Goal: Task Accomplishment & Management: Use online tool/utility

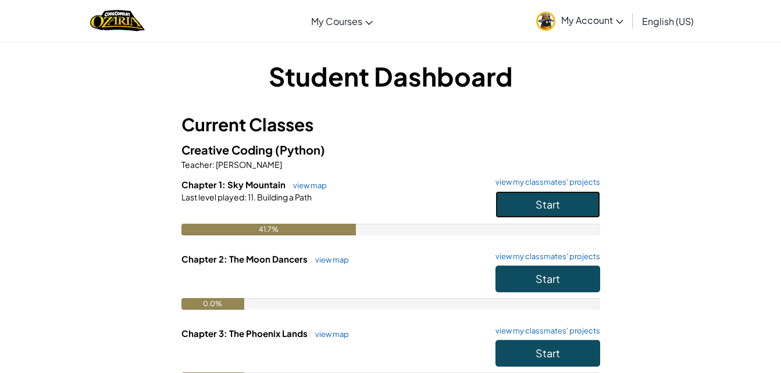
click at [582, 210] on button "Start" at bounding box center [548, 204] width 105 height 27
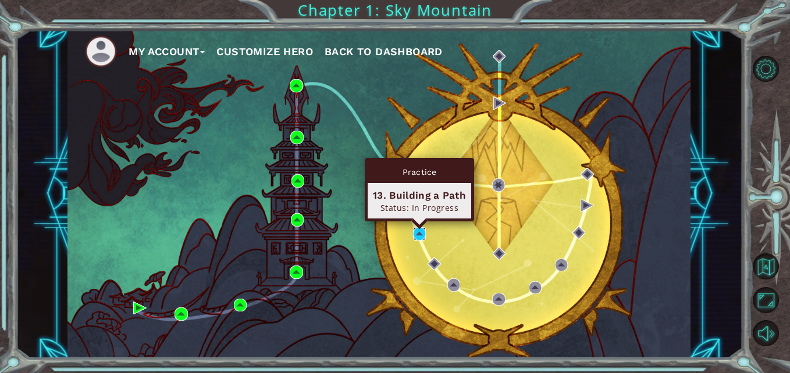
click at [421, 233] on img at bounding box center [419, 233] width 13 height 13
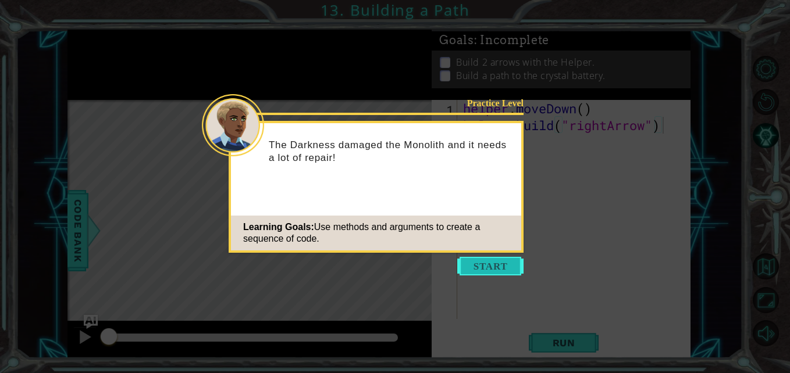
click at [500, 266] on button "Start" at bounding box center [490, 266] width 66 height 19
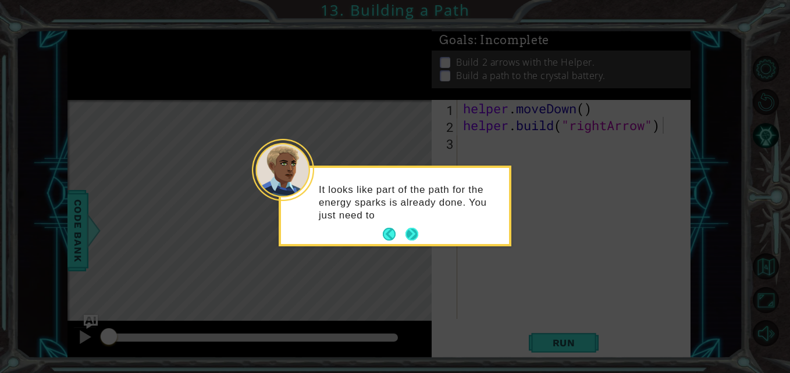
click at [415, 230] on button "Next" at bounding box center [411, 234] width 13 height 13
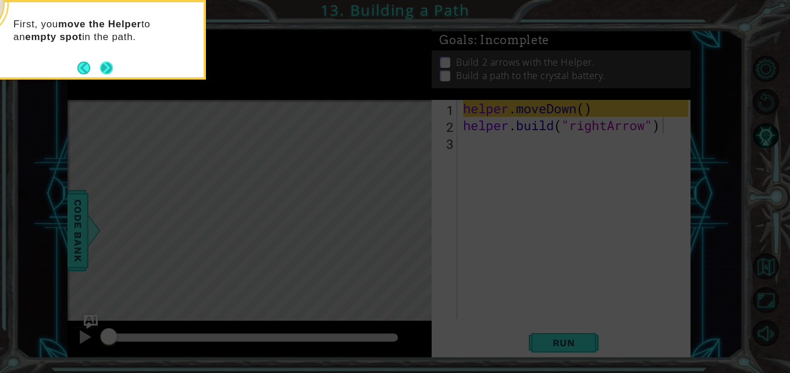
drag, startPoint x: 307, startPoint y: 282, endPoint x: 109, endPoint y: 59, distance: 298.3
click at [109, 62] on button "Next" at bounding box center [106, 68] width 13 height 13
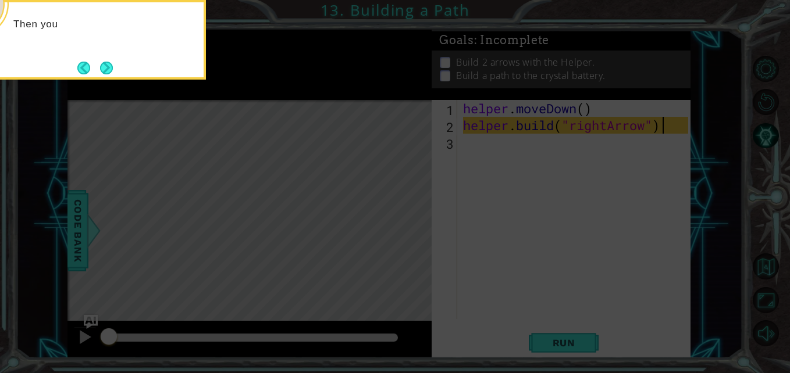
click at [109, 62] on button "Next" at bounding box center [106, 68] width 13 height 13
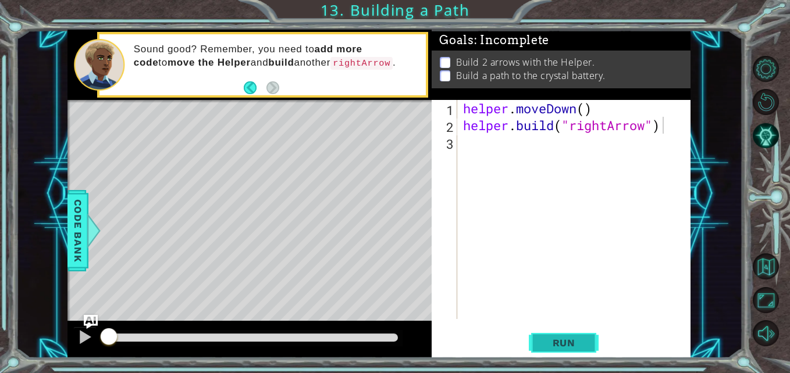
click at [561, 343] on span "Run" at bounding box center [564, 343] width 46 height 12
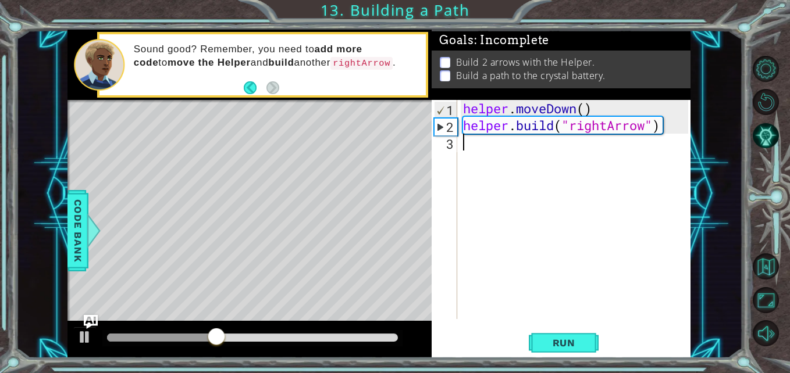
click at [480, 147] on div "helper . moveDown ( ) helper . build ( "rightArrow" )" at bounding box center [577, 226] width 233 height 253
click at [474, 147] on div "helper . moveDown ( ) helper . build ( "rightArrow" )" at bounding box center [577, 226] width 233 height 253
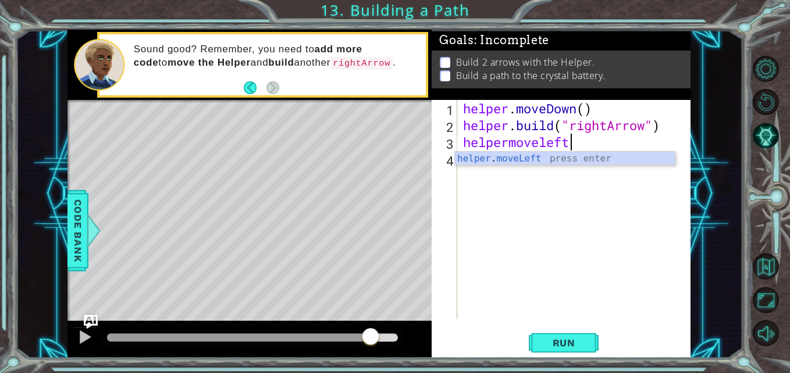
scroll to position [0, 4]
click at [583, 159] on div "helper . moveLeft press enter" at bounding box center [565, 173] width 220 height 42
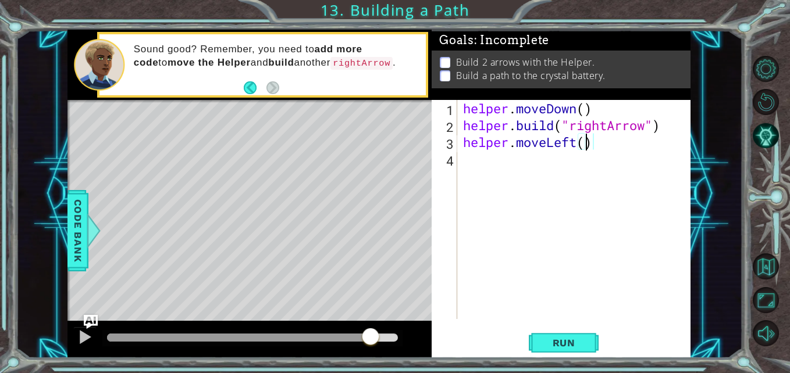
scroll to position [0, 6]
type textarea "helper.moveLeft(4)"
click at [561, 351] on button "Run" at bounding box center [564, 343] width 70 height 26
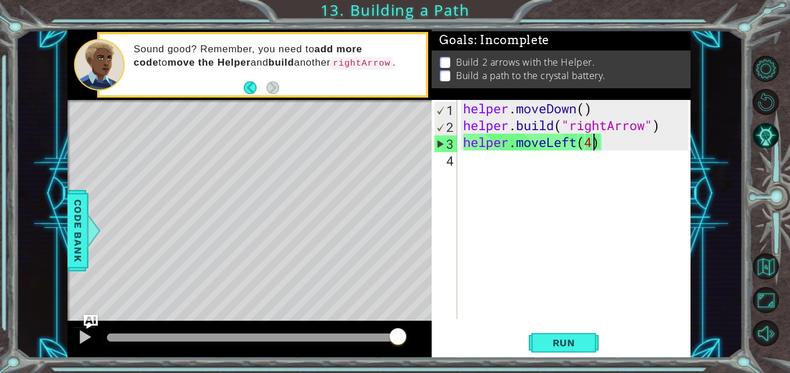
click at [575, 154] on div "helper . moveDown ( ) helper . build ( "rightArrow" ) helper . moveLeft ( 4 )" at bounding box center [577, 226] width 233 height 253
click at [577, 144] on div "helper . moveDown ( ) helper . build ( "rightArrow" ) helper . moveLeft ( 4 )" at bounding box center [577, 226] width 233 height 253
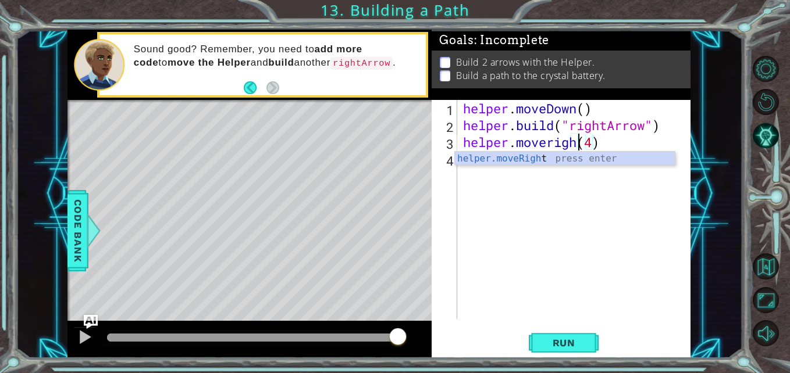
scroll to position [0, 6]
type textarea "helper.moveRight(4)"
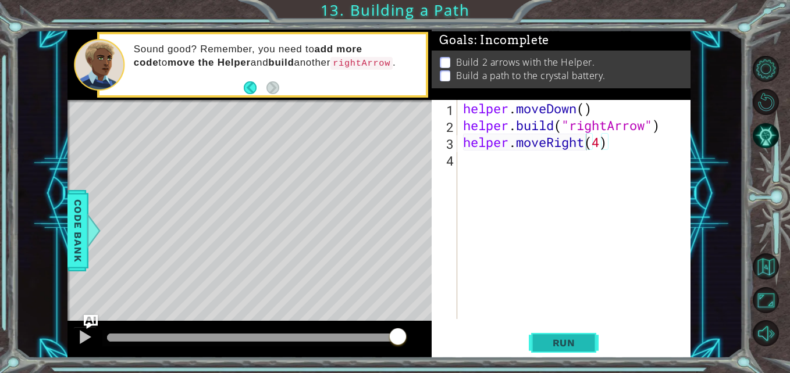
click at [569, 343] on span "Run" at bounding box center [564, 343] width 46 height 12
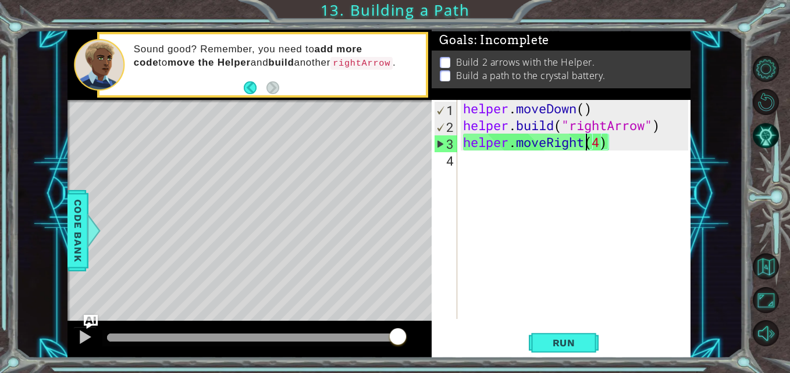
drag, startPoint x: 569, startPoint y: 343, endPoint x: 518, endPoint y: 247, distance: 108.3
click at [518, 247] on div "helper . moveDown ( ) helper . build ( "rightArrow" ) helper . moveRight ( 4 )" at bounding box center [577, 226] width 233 height 253
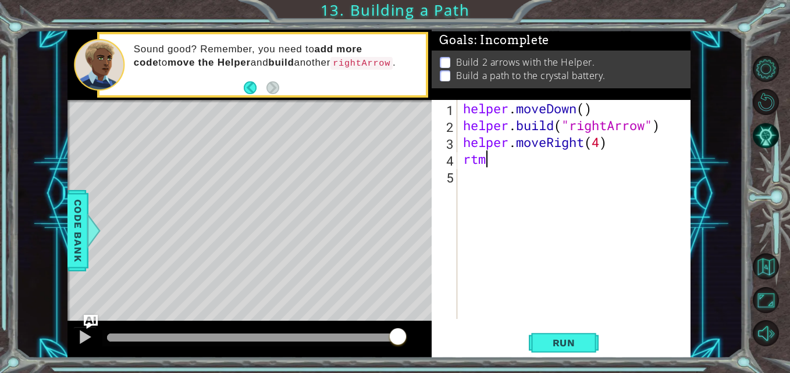
scroll to position [0, 0]
type textarea "r"
type textarea "t"
type textarea "r"
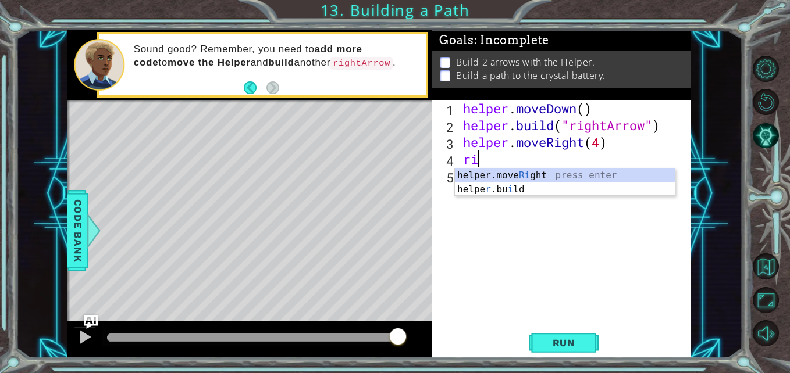
type textarea "r"
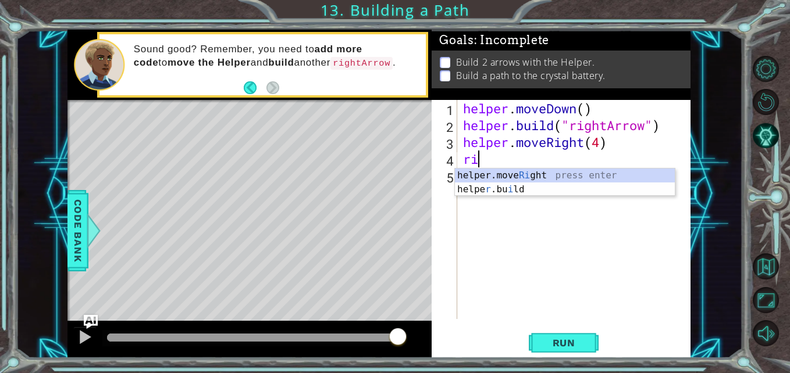
type textarea "r"
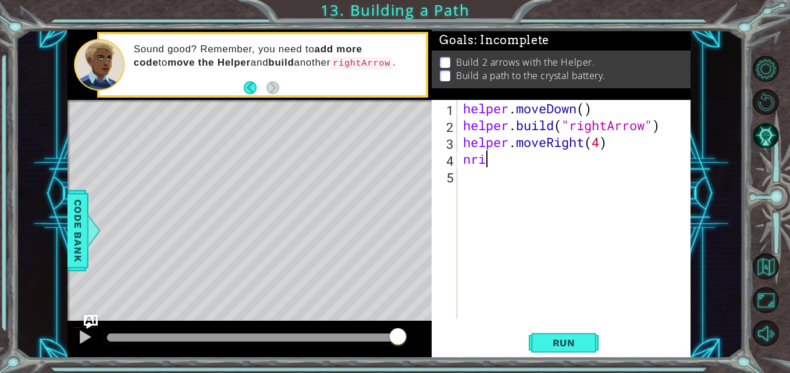
scroll to position [0, 2]
type textarea "n"
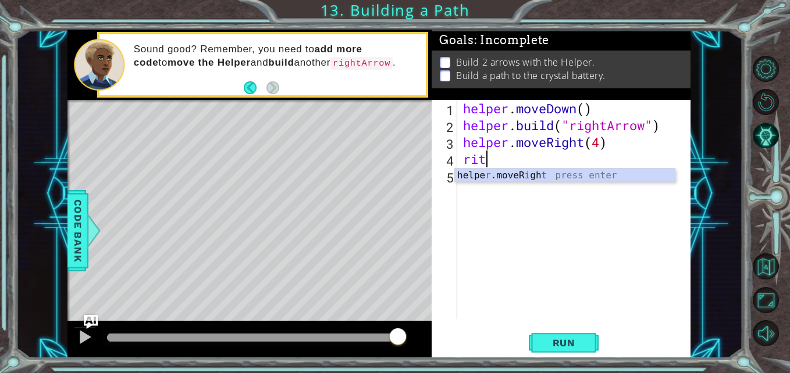
scroll to position [0, 0]
type textarea "r"
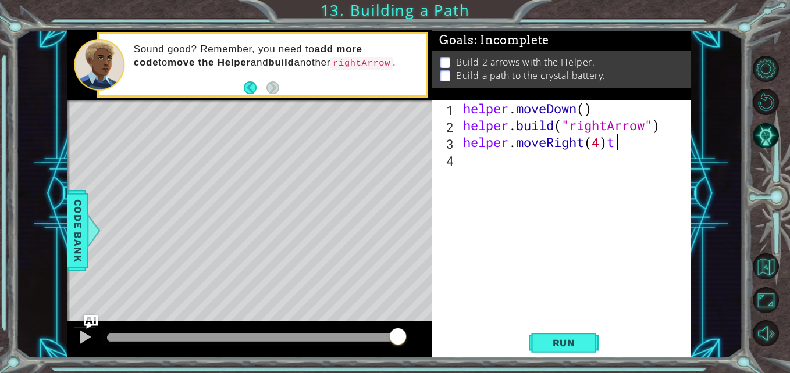
type textarea "helper.moveRight(4)"
click at [474, 161] on div "helper . moveDown ( ) helper . build ( "rightArrow" ) helper . moveRight ( 4 )" at bounding box center [577, 226] width 233 height 253
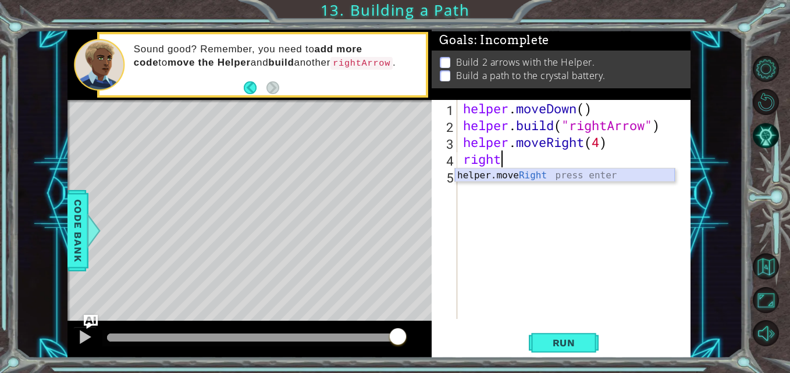
click at [544, 174] on div "helper.move Right press enter" at bounding box center [565, 190] width 220 height 42
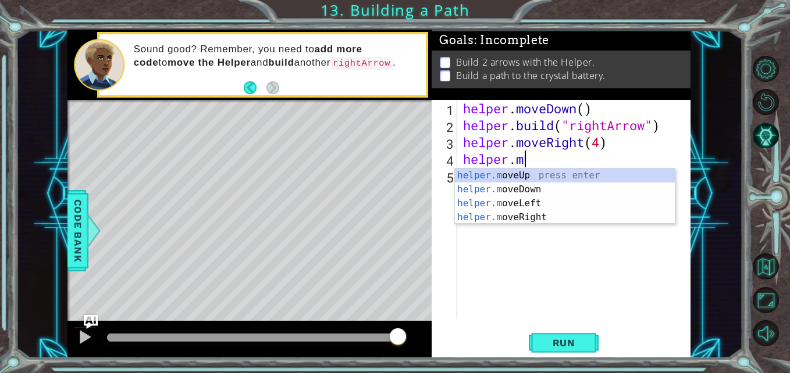
scroll to position [0, 2]
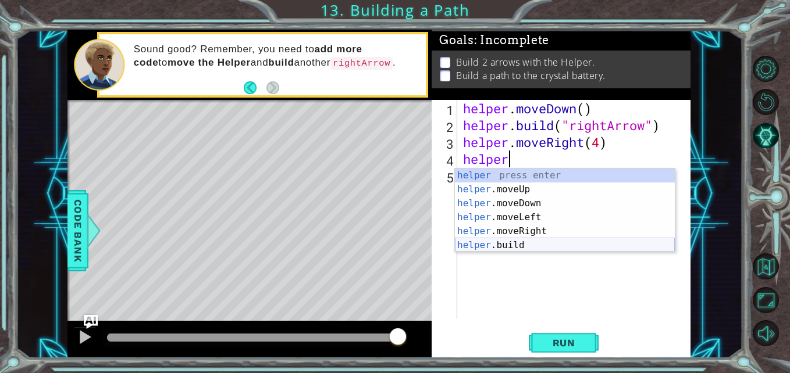
click at [518, 245] on div "helper press enter helper .moveUp press enter helper .moveDown press enter help…" at bounding box center [565, 225] width 220 height 112
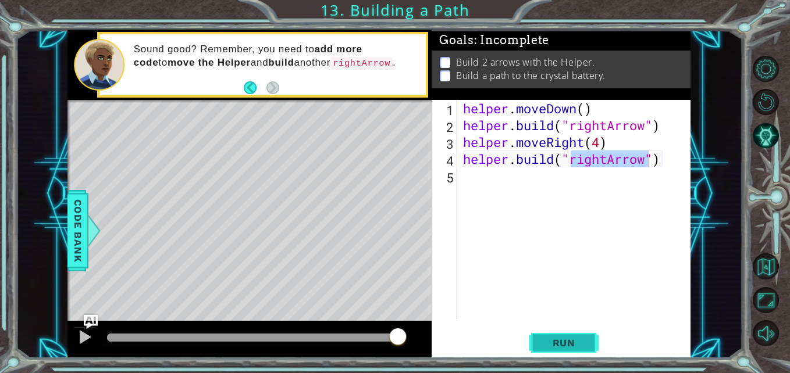
click at [562, 340] on span "Run" at bounding box center [564, 343] width 46 height 12
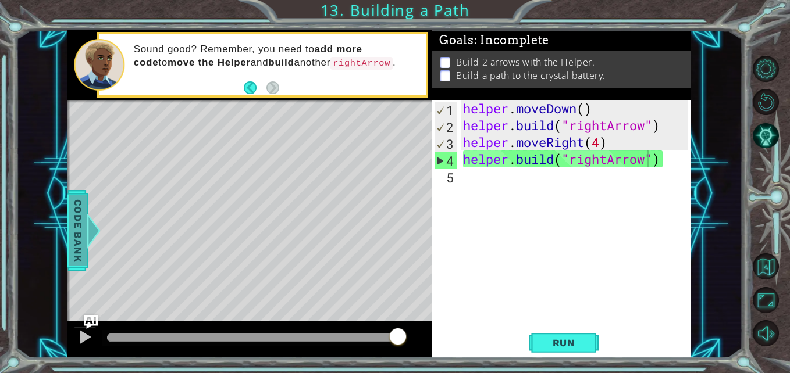
click at [70, 233] on span "Code Bank" at bounding box center [78, 230] width 19 height 71
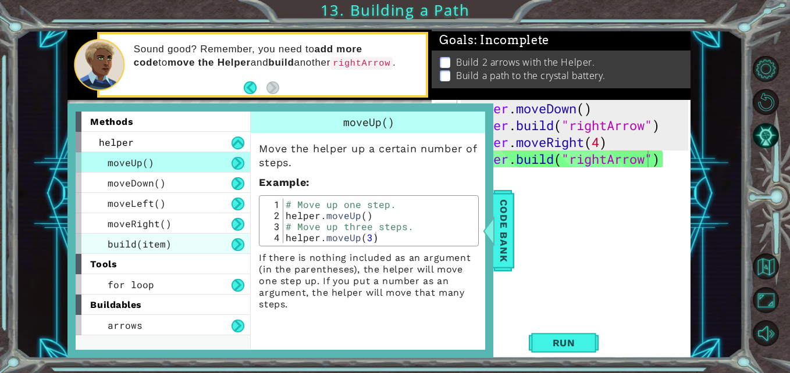
click at [162, 234] on div "build(item)" at bounding box center [163, 244] width 175 height 20
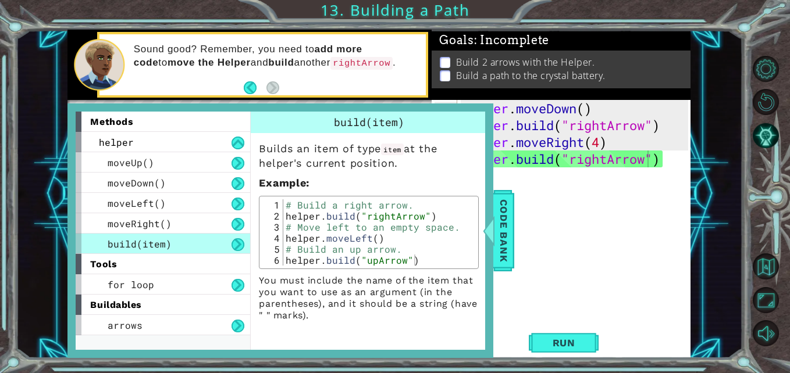
click at [653, 166] on div "helper . moveDown ( ) helper . build ( "rightArrow" ) helper . moveRight ( 4 ) …" at bounding box center [577, 226] width 233 height 253
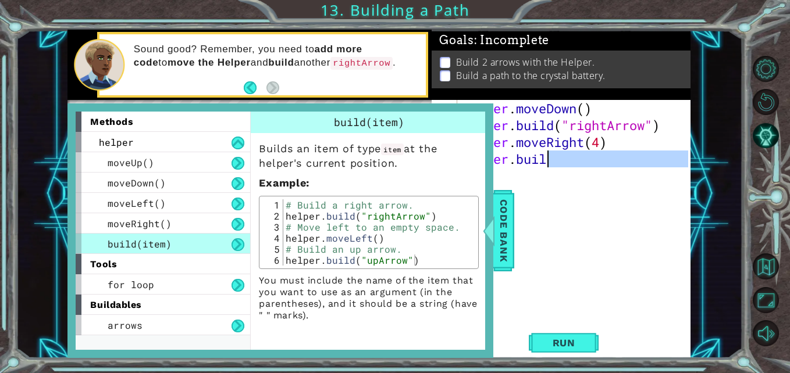
drag, startPoint x: 551, startPoint y: 183, endPoint x: 550, endPoint y: 162, distance: 21.6
click at [550, 162] on div "helper . moveDown ( ) helper . build ( "rightArrow" ) helper . moveRight ( 4 ) …" at bounding box center [577, 226] width 233 height 253
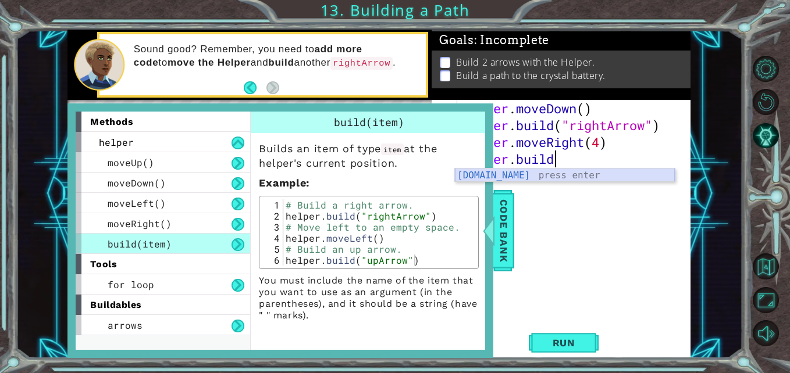
click at [550, 176] on div "[DOMAIN_NAME] press enter" at bounding box center [565, 190] width 220 height 42
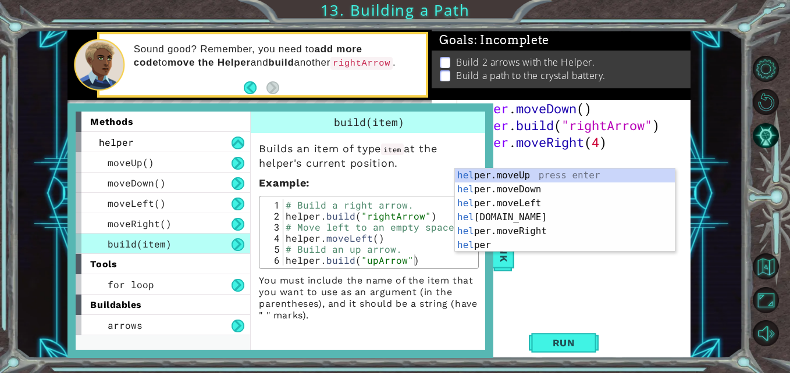
scroll to position [0, 0]
type textarea "h"
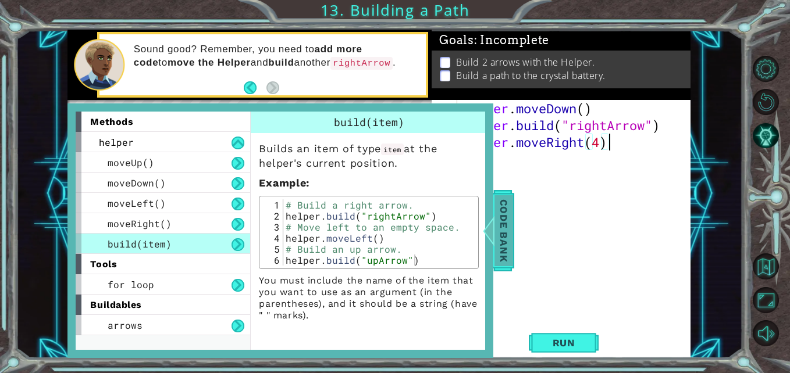
type textarea "helper.moveRight(4)"
click at [510, 237] on span "Code Bank" at bounding box center [503, 230] width 19 height 71
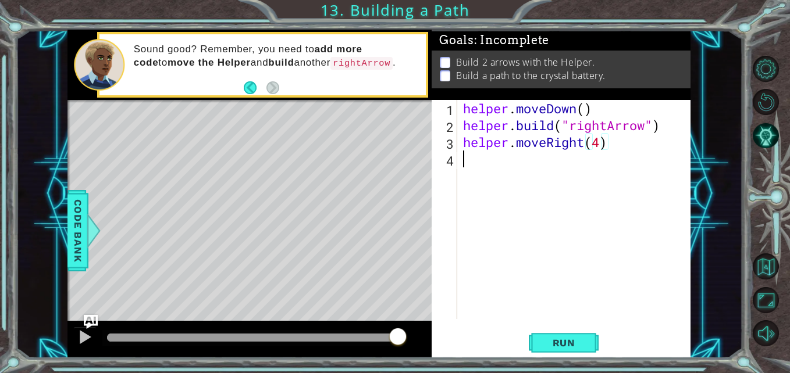
click at [472, 167] on div "helper . moveDown ( ) helper . build ( "rightArrow" ) helper . moveRight ( 4 )" at bounding box center [577, 226] width 233 height 253
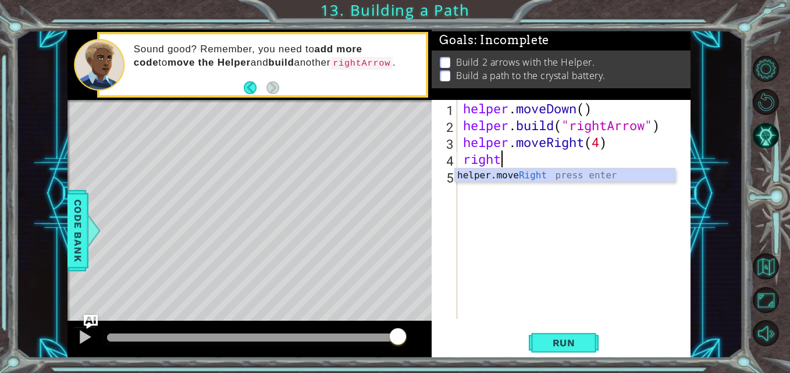
scroll to position [0, 1]
click at [485, 172] on div "helper.move Right press enter" at bounding box center [565, 190] width 220 height 42
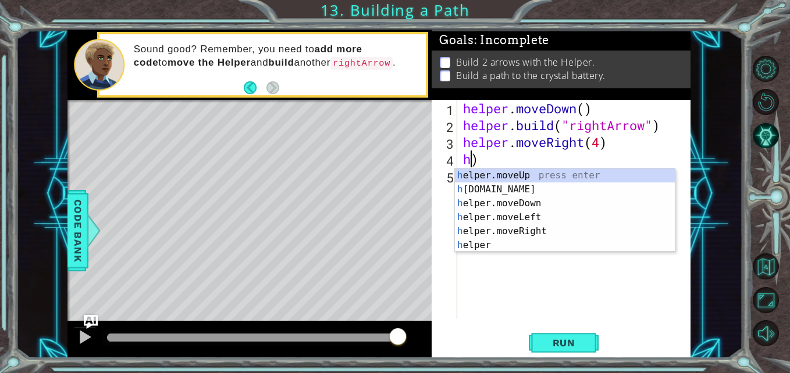
scroll to position [0, 0]
type textarea ")"
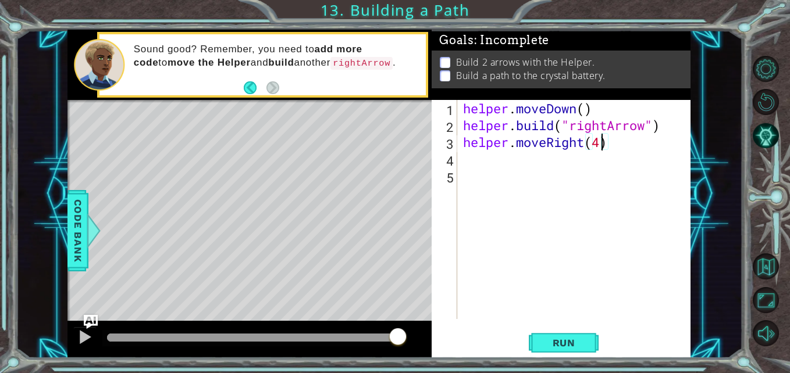
click at [603, 147] on div "helper . moveDown ( ) helper . build ( "rightArrow" ) helper . moveRight ( 4 )" at bounding box center [577, 226] width 233 height 253
type textarea "helper.moveRight(3)"
click at [522, 159] on div "helper . moveDown ( ) helper . build ( "rightArrow" ) helper . moveRight ( 3 )" at bounding box center [577, 226] width 233 height 253
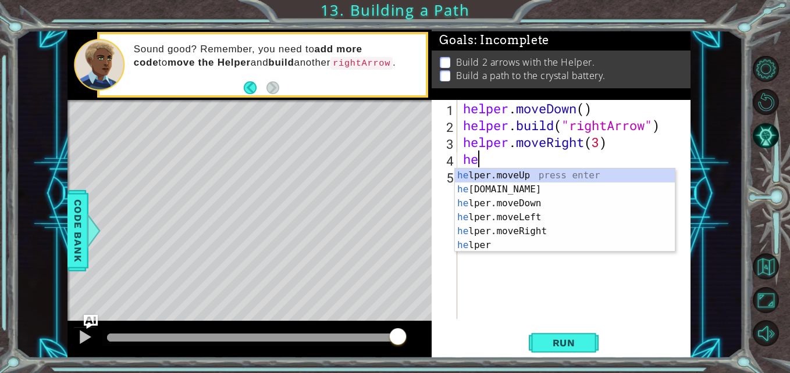
scroll to position [0, 1]
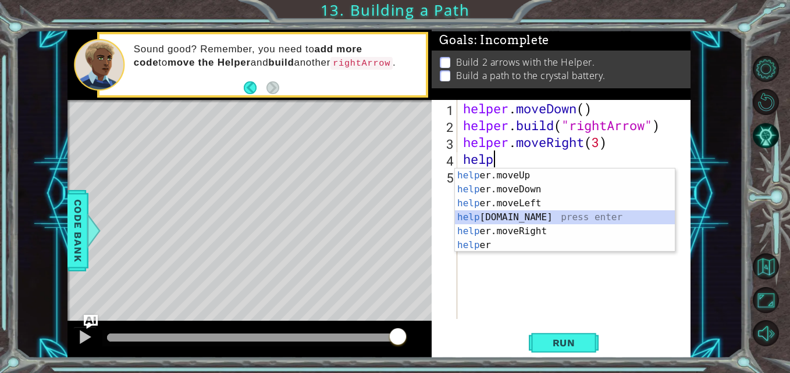
click at [500, 219] on div "help er.moveUp press enter help er.moveDown press enter help er.moveLeft press …" at bounding box center [565, 225] width 220 height 112
type textarea "[DOMAIN_NAME]("rightArrow")"
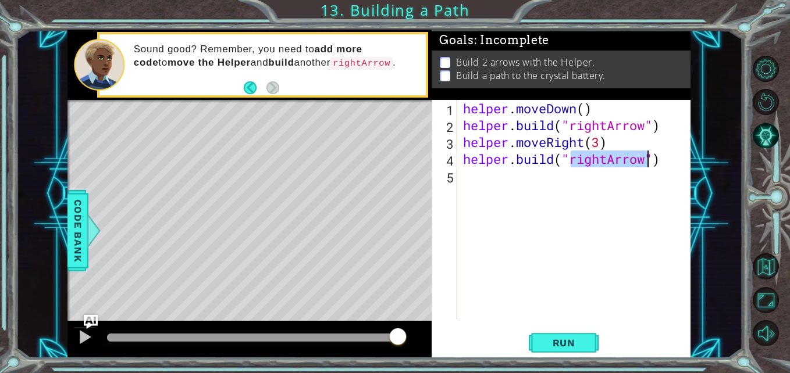
click at [515, 182] on div "helper . moveDown ( ) helper . build ( "rightArrow" ) helper . moveRight ( 3 ) …" at bounding box center [577, 226] width 233 height 253
click at [571, 347] on span "Run" at bounding box center [564, 343] width 46 height 12
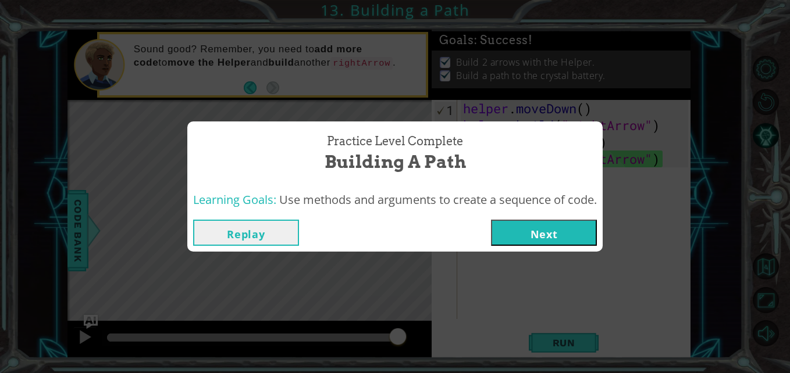
click at [589, 221] on button "Next" at bounding box center [544, 233] width 106 height 26
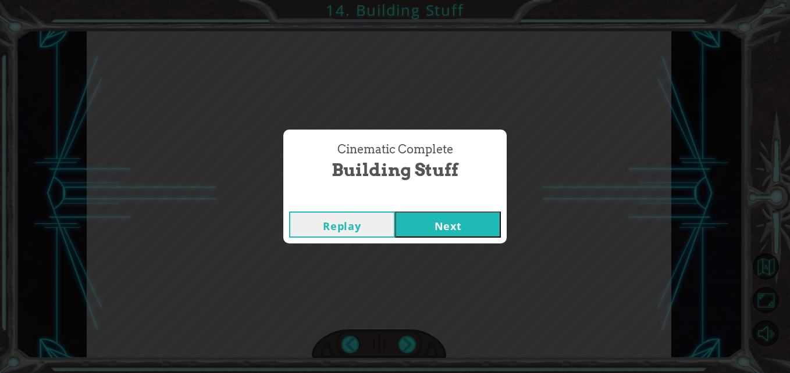
click at [489, 222] on button "Next" at bounding box center [448, 225] width 106 height 26
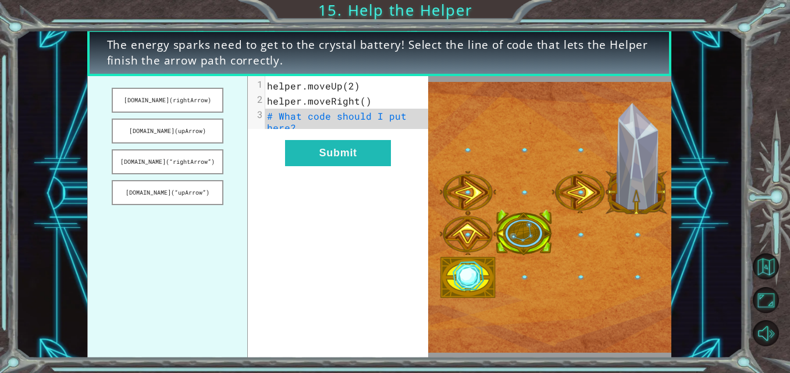
drag, startPoint x: 165, startPoint y: 101, endPoint x: 247, endPoint y: 124, distance: 85.7
click at [247, 124] on ul "[DOMAIN_NAME](rightArrow) [DOMAIN_NAME](upArrow) [DOMAIN_NAME](“rightArrow”) [D…" at bounding box center [167, 217] width 161 height 282
click at [184, 103] on button "[DOMAIN_NAME](rightArrow)" at bounding box center [168, 100] width 112 height 25
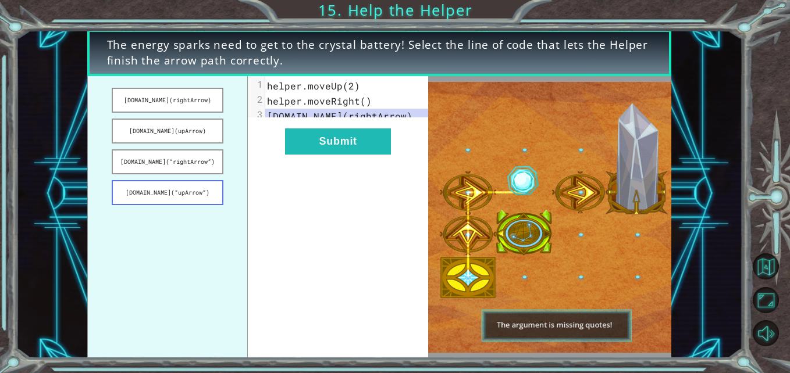
click at [198, 192] on button "[DOMAIN_NAME](“upArrow”)" at bounding box center [168, 192] width 112 height 25
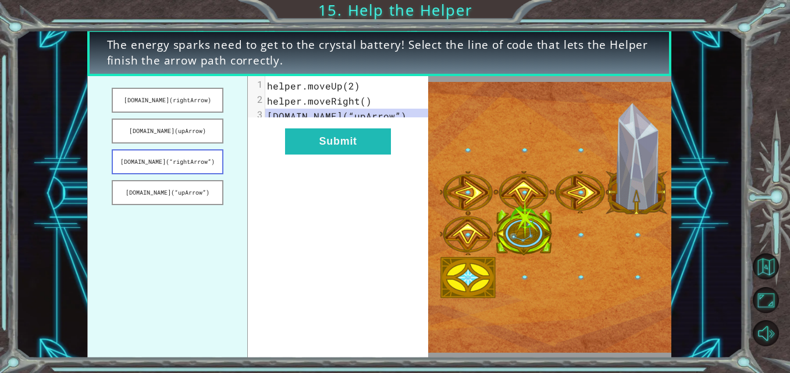
click at [186, 158] on button "[DOMAIN_NAME](“rightArrow”)" at bounding box center [168, 161] width 112 height 25
click at [176, 104] on button "[DOMAIN_NAME](rightArrow)" at bounding box center [168, 100] width 112 height 25
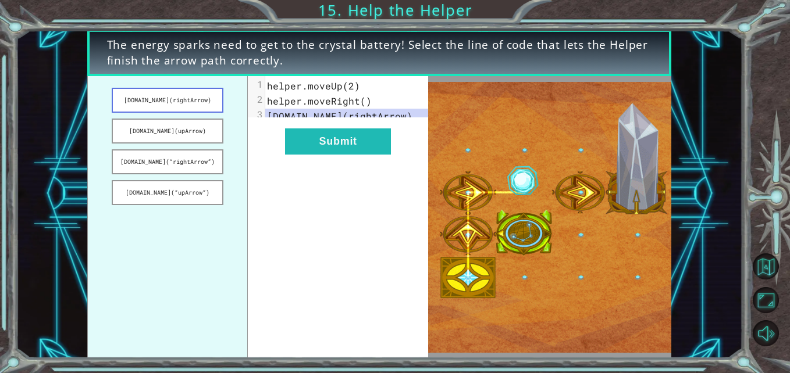
click at [176, 104] on button "[DOMAIN_NAME](rightArrow)" at bounding box center [168, 100] width 112 height 25
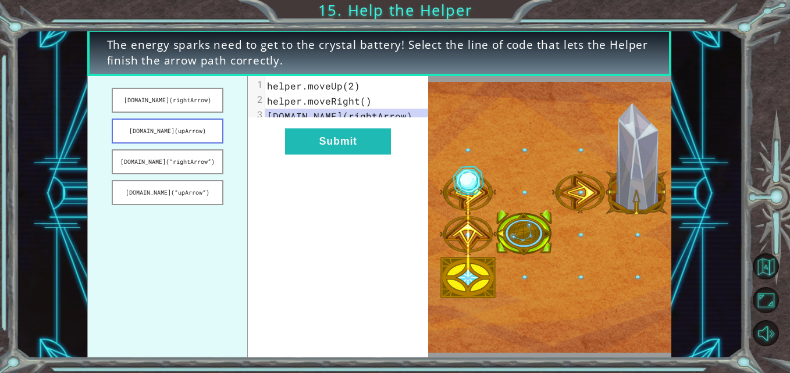
click at [171, 135] on button "[DOMAIN_NAME](upArrow)" at bounding box center [168, 131] width 112 height 25
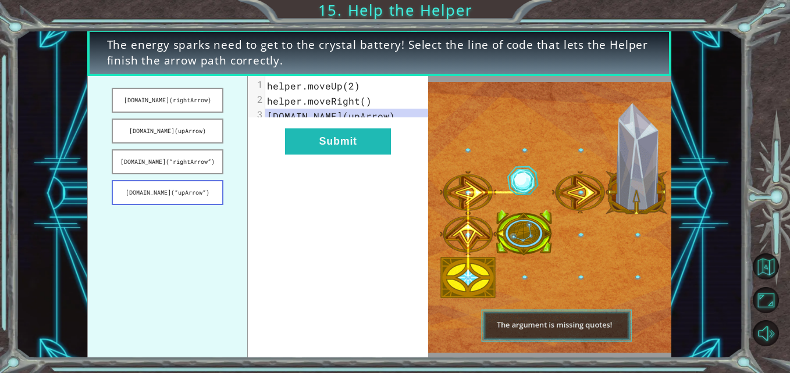
click at [187, 194] on button "[DOMAIN_NAME](“upArrow”)" at bounding box center [168, 192] width 112 height 25
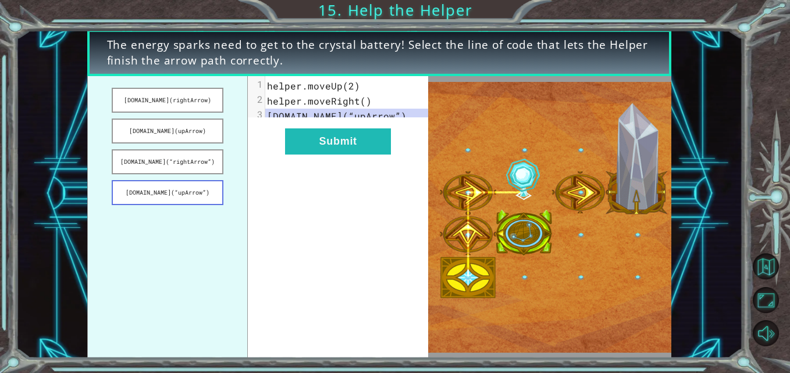
click at [187, 186] on button "[DOMAIN_NAME](“upArrow”)" at bounding box center [168, 192] width 112 height 25
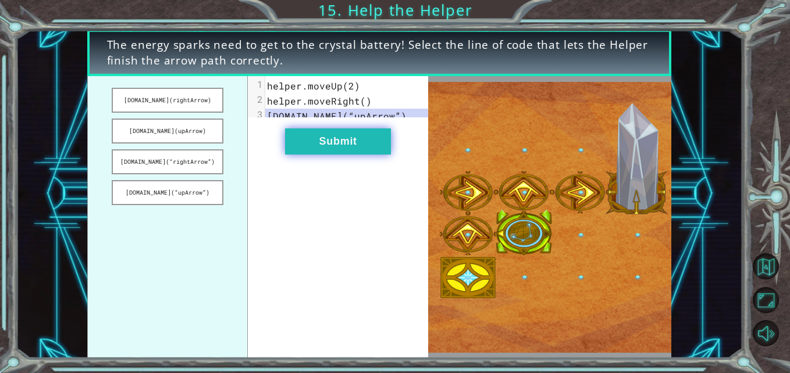
click at [358, 147] on button "Submit" at bounding box center [338, 142] width 106 height 26
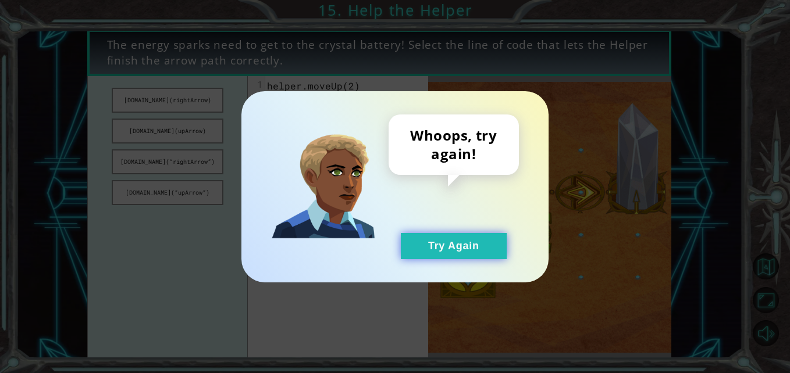
click at [449, 243] on button "Try Again" at bounding box center [454, 246] width 106 height 26
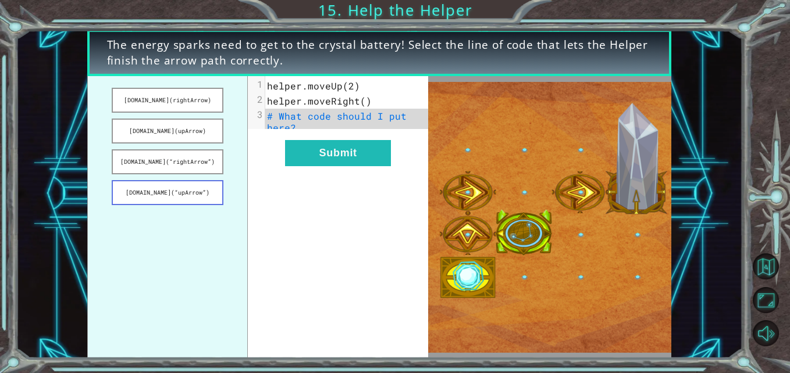
click at [209, 188] on button "[DOMAIN_NAME](“upArrow”)" at bounding box center [168, 192] width 112 height 25
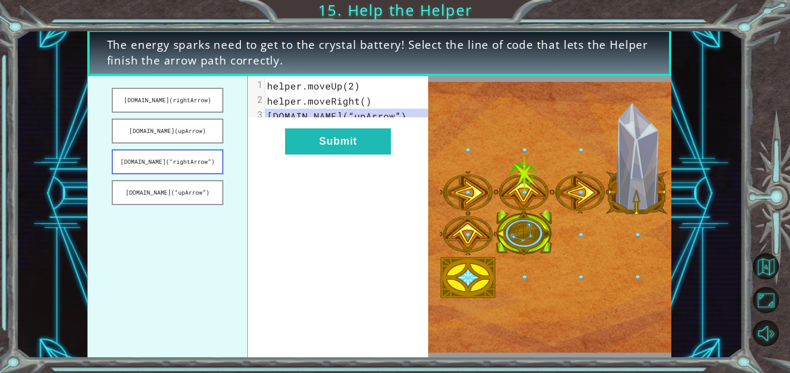
drag, startPoint x: 182, startPoint y: 162, endPoint x: 164, endPoint y: 166, distance: 18.6
click at [164, 166] on button "[DOMAIN_NAME](“rightArrow”)" at bounding box center [168, 161] width 112 height 25
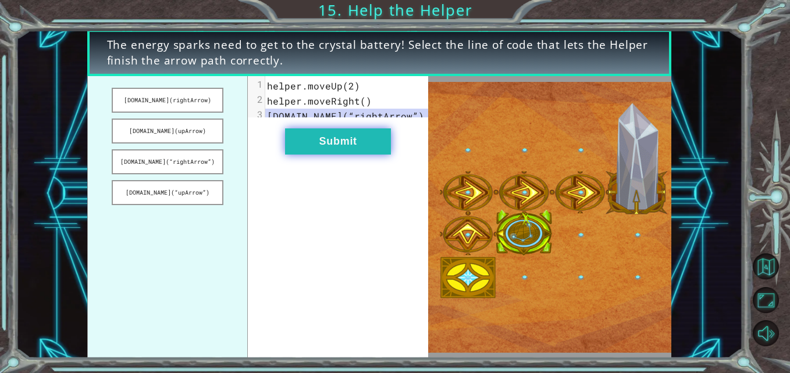
click at [348, 149] on button "Submit" at bounding box center [338, 142] width 106 height 26
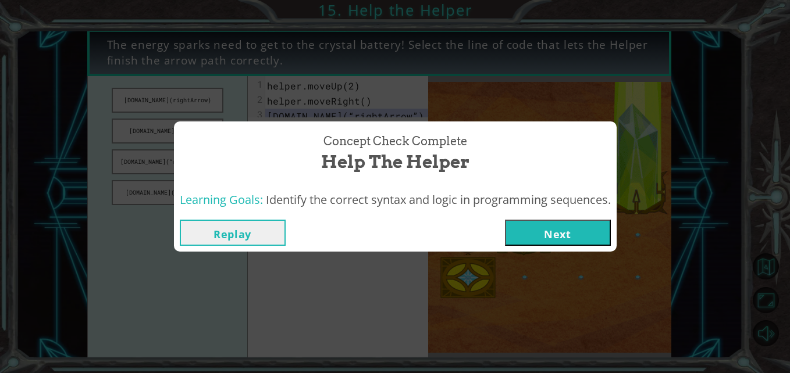
drag, startPoint x: 558, startPoint y: 216, endPoint x: 548, endPoint y: 244, distance: 29.6
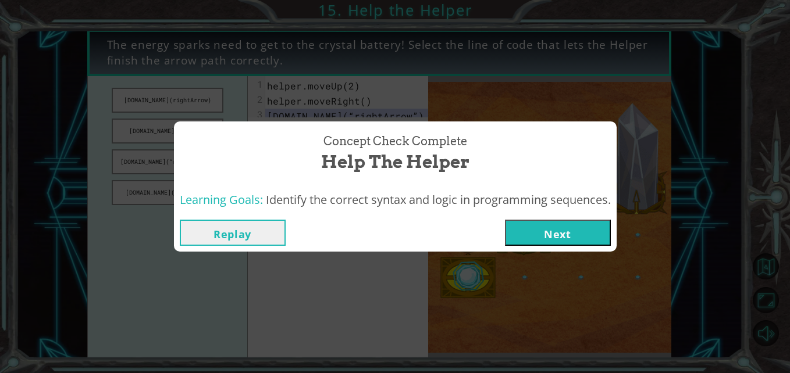
click at [548, 244] on div "Replay Next" at bounding box center [395, 233] width 443 height 38
click at [548, 244] on button "Next" at bounding box center [558, 233] width 106 height 26
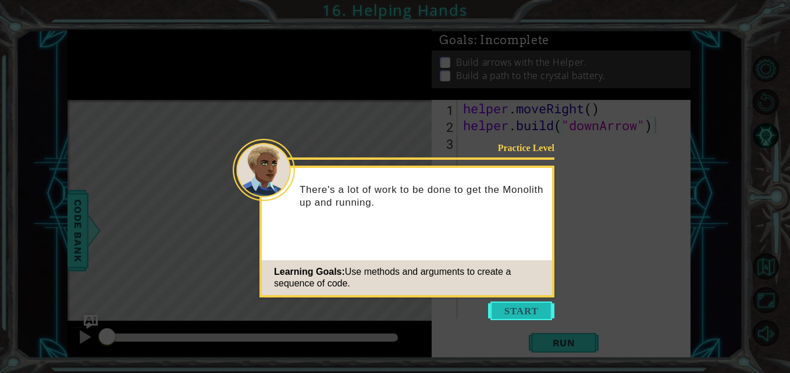
click at [536, 314] on button "Start" at bounding box center [521, 311] width 66 height 19
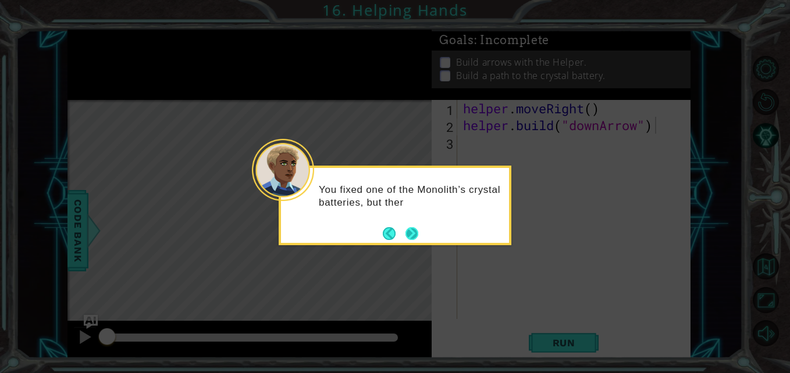
click at [409, 232] on button "Next" at bounding box center [411, 233] width 13 height 13
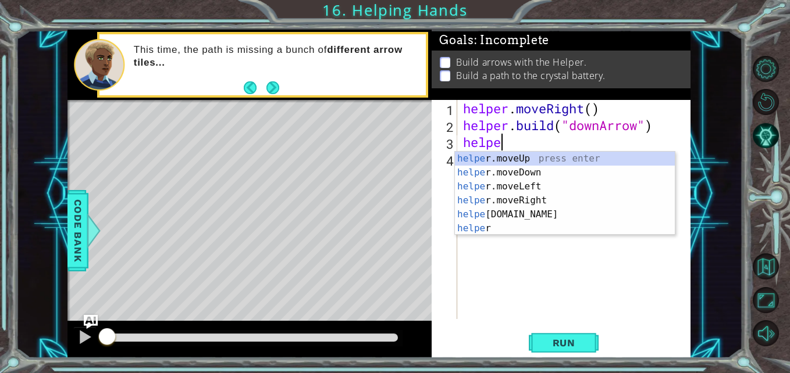
scroll to position [0, 2]
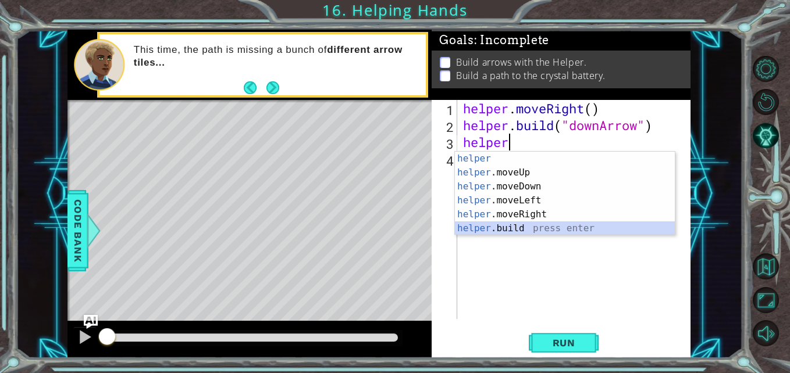
click at [553, 230] on div "helper press enter helper .moveUp press enter helper .moveDown press enter help…" at bounding box center [565, 208] width 220 height 112
type textarea "[DOMAIN_NAME]("rightArrow")"
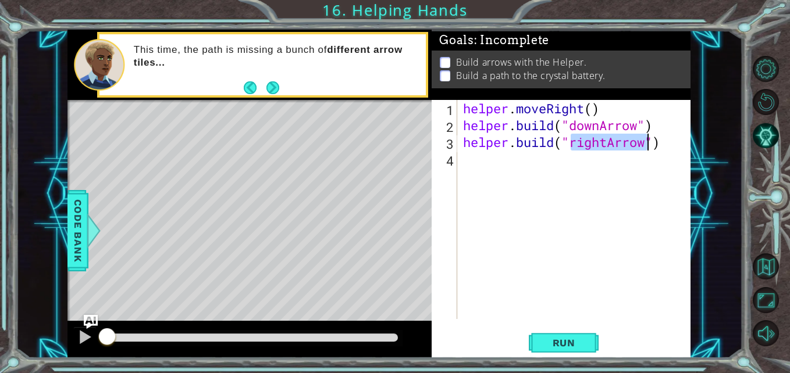
click at [465, 170] on div "helper . moveRight ( ) helper . build ( "downArrow" ) helper . build ( "rightAr…" at bounding box center [577, 226] width 233 height 253
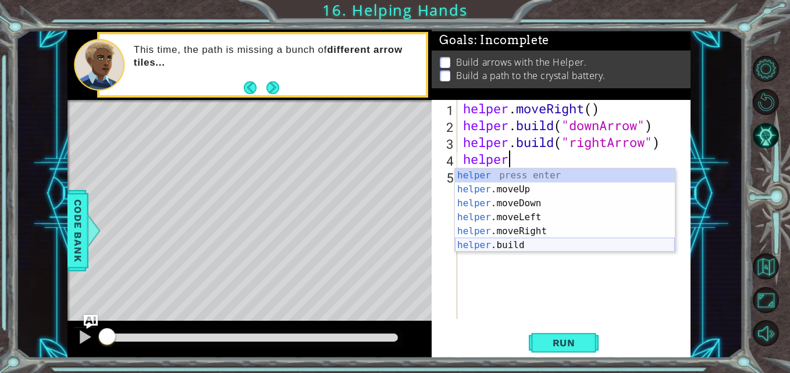
click at [511, 244] on div "helper press enter helper .moveUp press enter helper .moveDown press enter help…" at bounding box center [565, 225] width 220 height 112
type textarea "[DOMAIN_NAME]("rightArrow")"
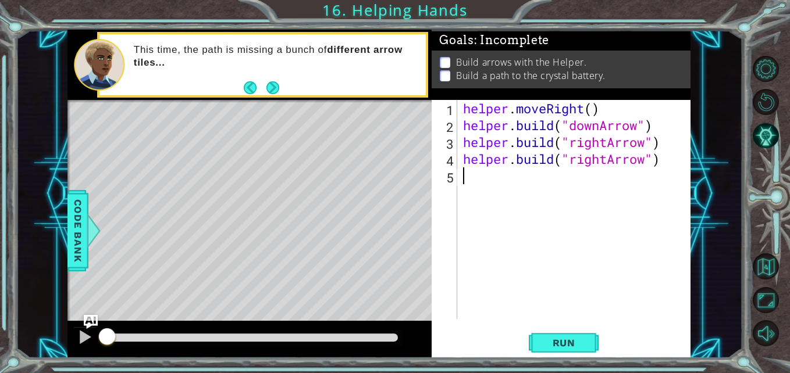
click at [464, 176] on div "helper . moveRight ( ) helper . build ( "downArrow" ) helper . build ( "rightAr…" at bounding box center [577, 226] width 233 height 253
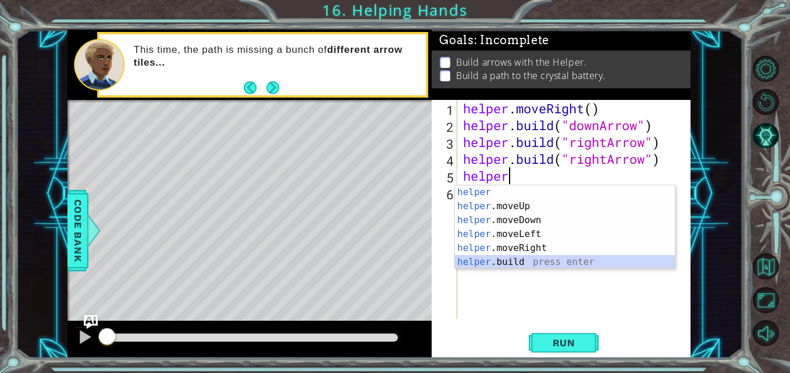
click at [530, 262] on div "helper press enter helper .moveUp press enter helper .moveDown press enter help…" at bounding box center [565, 242] width 220 height 112
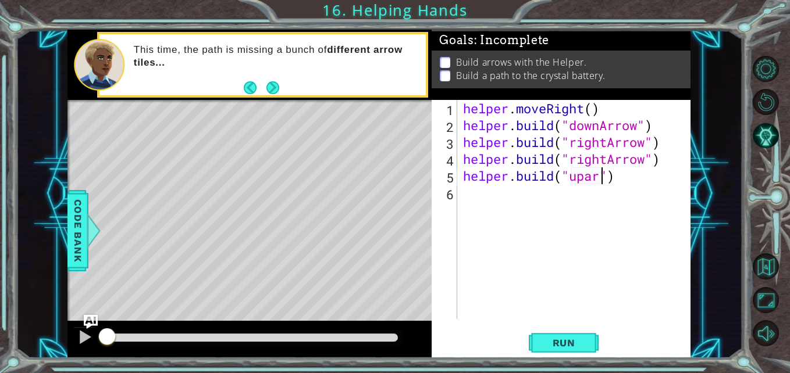
scroll to position [0, 7]
type textarea "[DOMAIN_NAME]("uparrow")"
click at [594, 186] on div "helper . moveRight ( ) helper . build ( "downArrow" ) helper . build ( "rightAr…" at bounding box center [577, 226] width 233 height 253
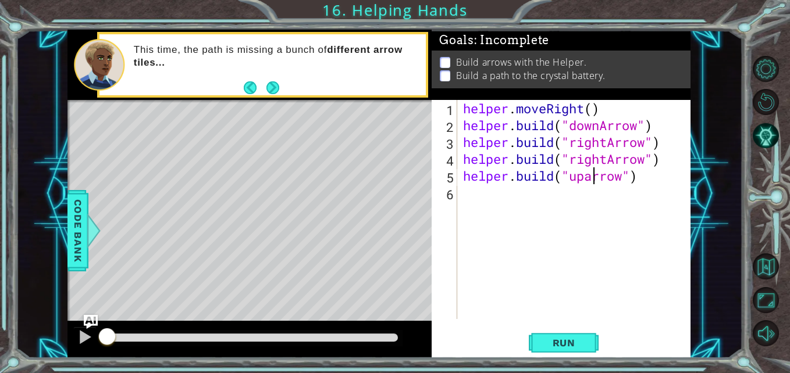
click at [593, 177] on div "helper . moveRight ( ) helper . build ( "downArrow" ) helper . build ( "rightAr…" at bounding box center [577, 226] width 233 height 253
click at [578, 343] on span "Run" at bounding box center [564, 343] width 46 height 12
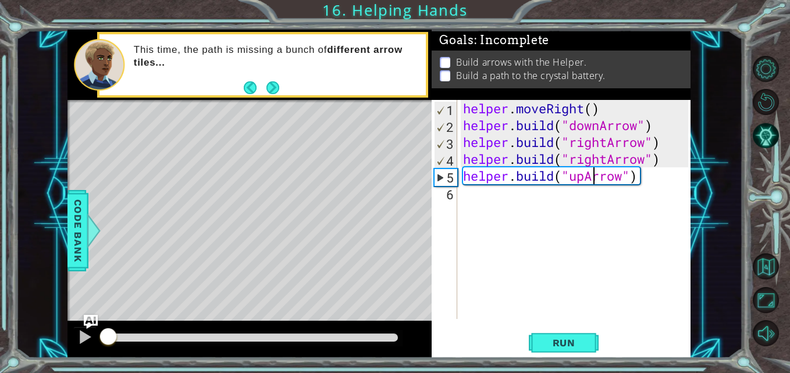
drag, startPoint x: 234, startPoint y: 339, endPoint x: 69, endPoint y: 343, distance: 165.8
click at [69, 343] on div at bounding box center [249, 339] width 364 height 37
click at [656, 130] on div "helper . moveRight ( ) helper . build ( "downArrow" ) helper . build ( "rightAr…" at bounding box center [577, 226] width 233 height 253
type textarea "[DOMAIN_NAME]("downArrow")"
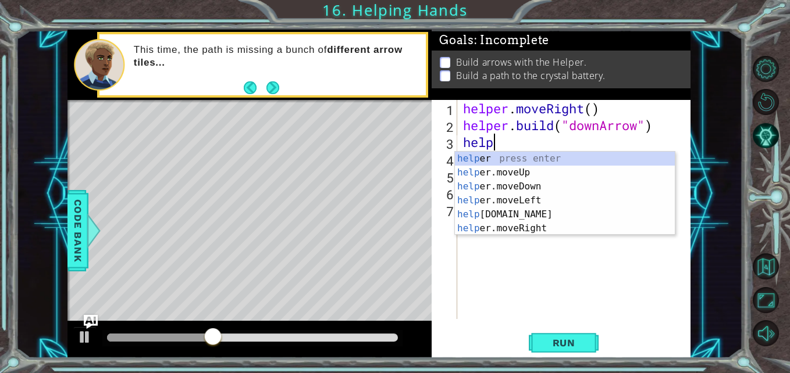
scroll to position [0, 2]
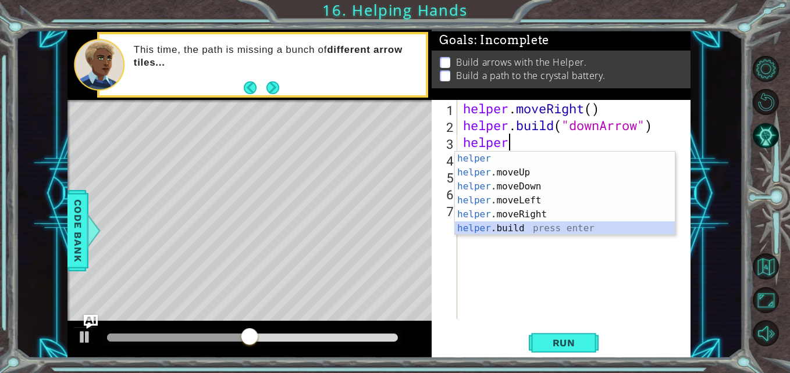
click at [518, 227] on div "helper press enter helper .moveUp press enter helper .moveDown press enter help…" at bounding box center [565, 208] width 220 height 112
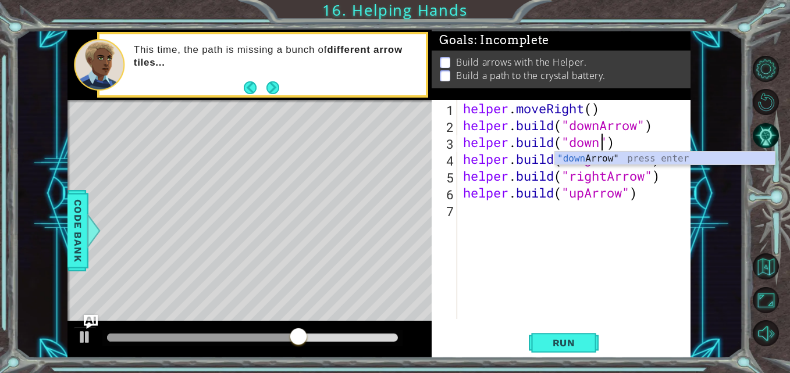
scroll to position [0, 6]
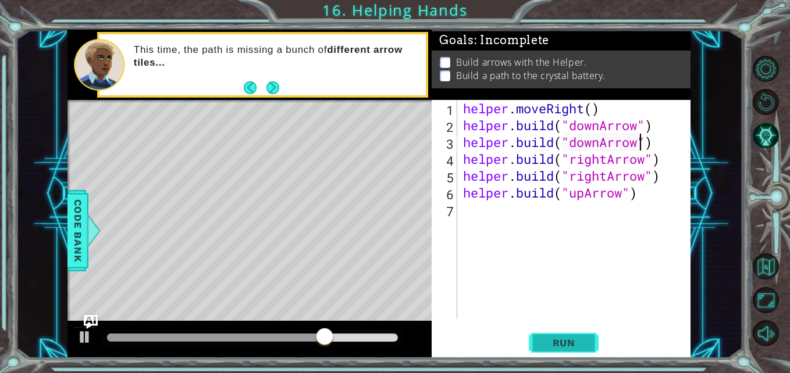
type textarea "[DOMAIN_NAME]("downArrow")"
click at [556, 355] on button "Run" at bounding box center [564, 343] width 70 height 26
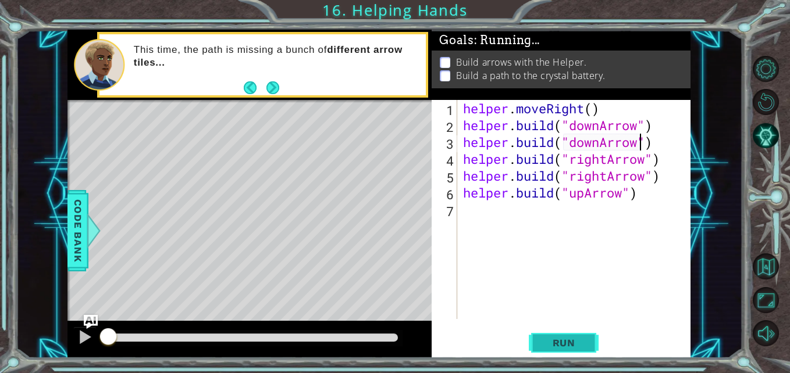
click at [556, 355] on button "Run" at bounding box center [564, 343] width 70 height 26
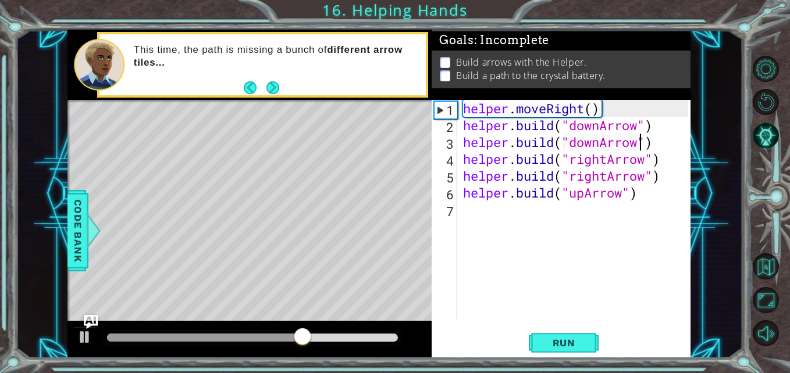
click at [655, 129] on div "helper . moveRight ( ) helper . build ( "downArrow" ) helper . build ( "downArr…" at bounding box center [577, 226] width 233 height 253
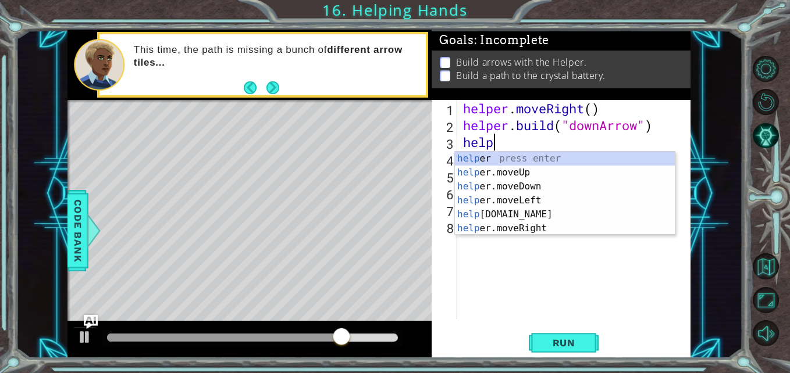
scroll to position [0, 2]
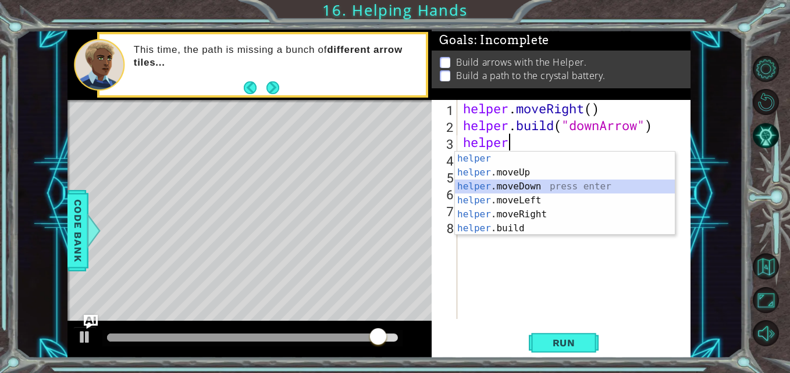
click at [529, 186] on div "helper press enter helper .moveUp press enter helper .moveDown press enter help…" at bounding box center [565, 208] width 220 height 112
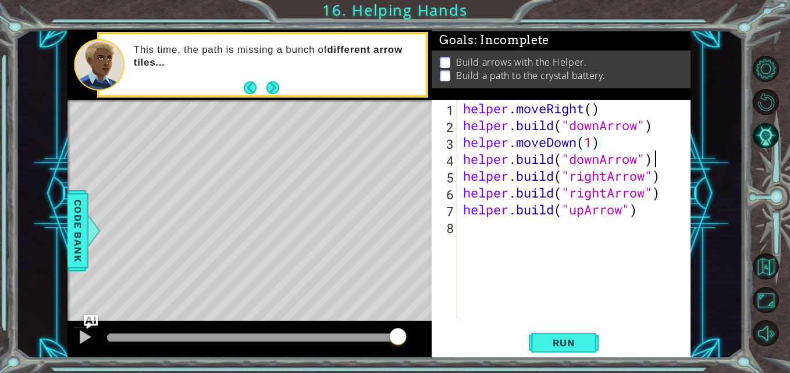
click at [653, 166] on div "helper . moveRight ( ) helper . build ( "downArrow" ) helper . moveDown ( 1 ) h…" at bounding box center [577, 226] width 233 height 253
type textarea "[DOMAIN_NAME]("downArrow")"
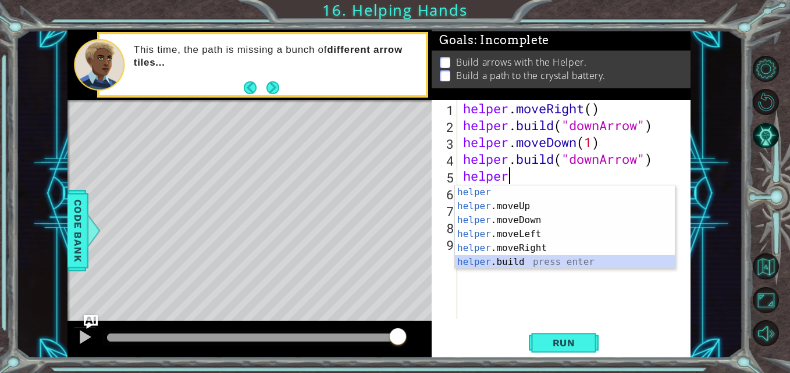
click at [532, 262] on div "helper press enter helper .moveUp press enter helper .moveDown press enter help…" at bounding box center [565, 242] width 220 height 112
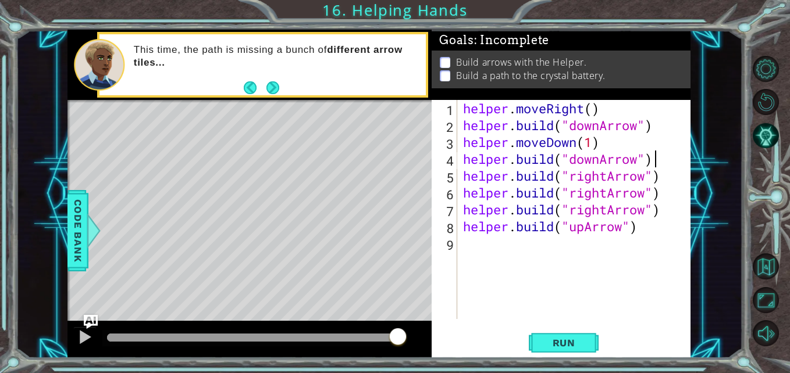
click at [658, 163] on div "helper . moveRight ( ) helper . build ( "downArrow" ) helper . moveDown ( 1 ) h…" at bounding box center [577, 226] width 233 height 253
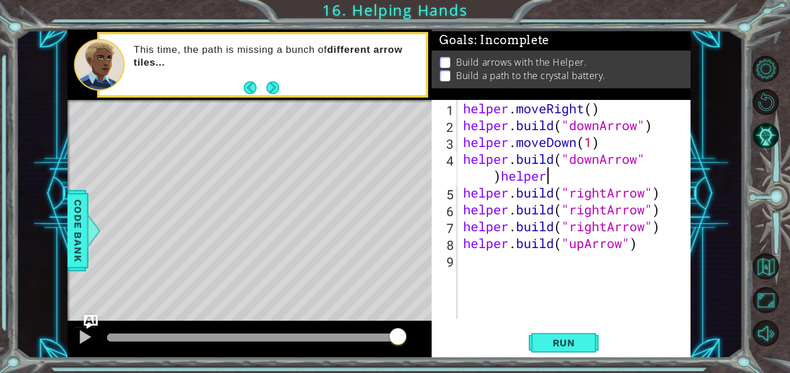
scroll to position [0, 10]
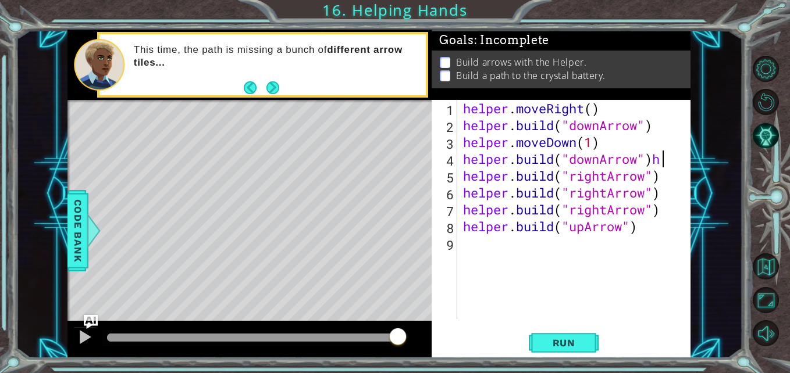
type textarea "[DOMAIN_NAME]("downArrow")"
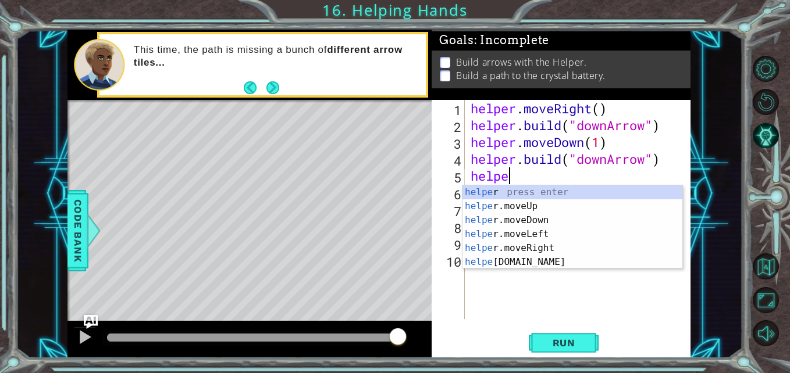
scroll to position [0, 2]
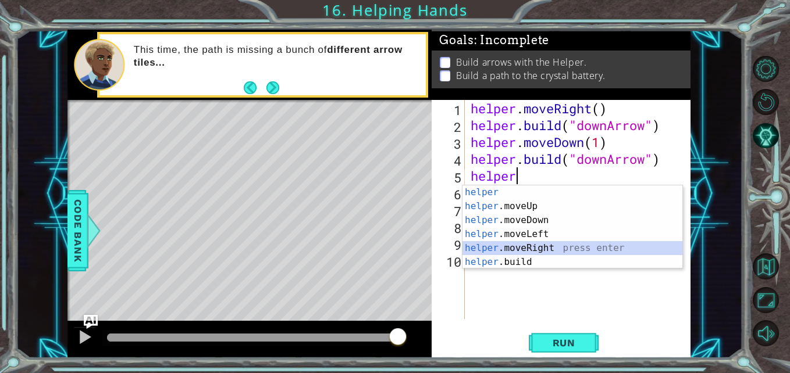
click at [536, 247] on div "helper press enter helper .moveUp press enter helper .moveDown press enter help…" at bounding box center [572, 242] width 220 height 112
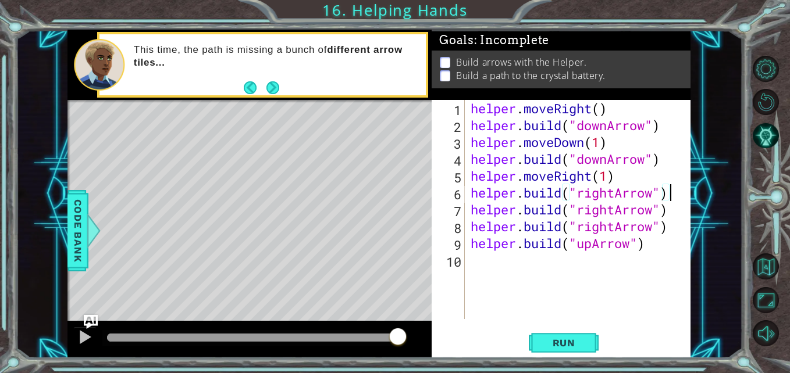
click at [671, 198] on div "helper . moveRight ( ) helper . build ( "downArrow" ) helper . moveDown ( 1 ) h…" at bounding box center [581, 226] width 226 height 253
type textarea "[DOMAIN_NAME]("rightArrow")"
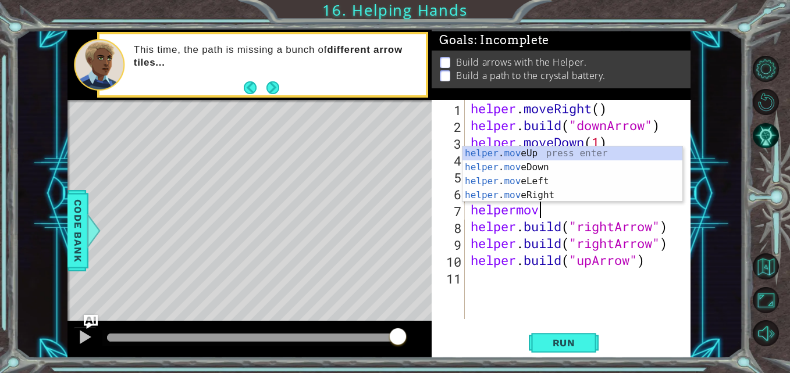
scroll to position [0, 2]
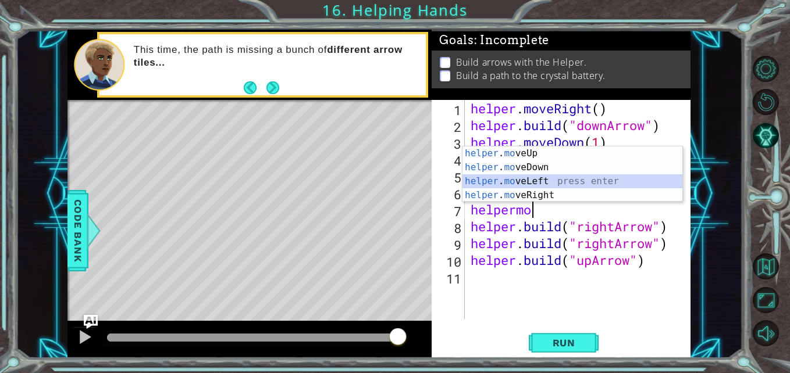
click at [521, 179] on div "helper . mo veUp press enter helper . mo veDown press enter helper . mo veLeft …" at bounding box center [572, 189] width 220 height 84
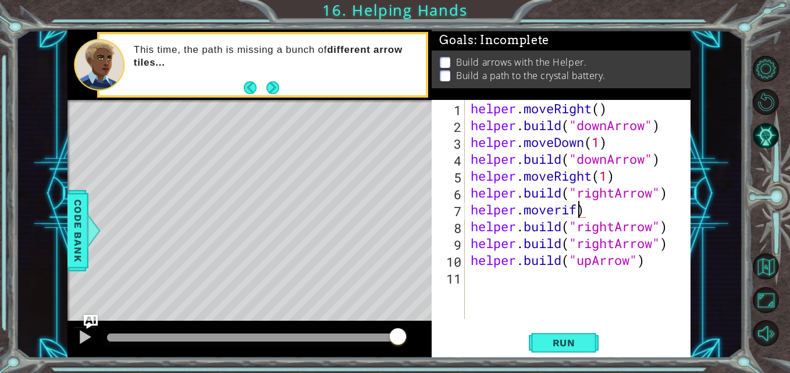
scroll to position [0, 4]
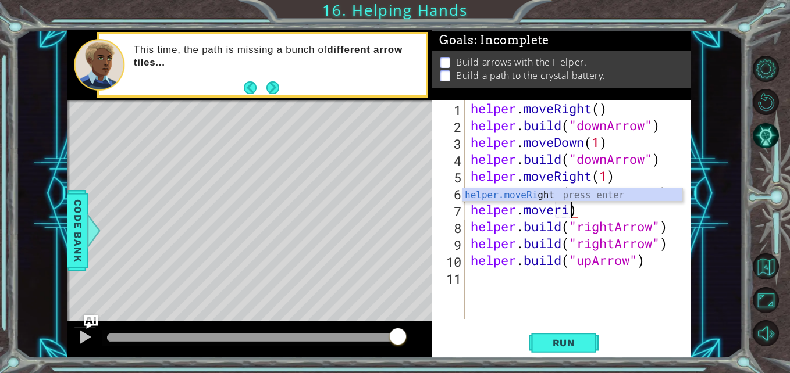
click at [527, 191] on div "helper.moveRi ght press enter" at bounding box center [572, 209] width 220 height 42
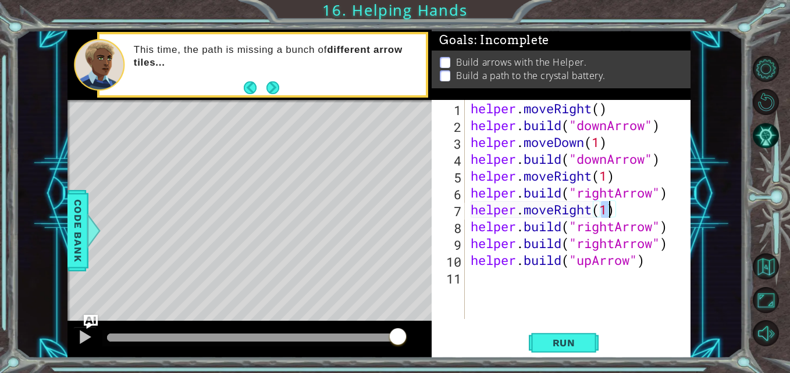
click at [669, 234] on div "helper . moveRight ( ) helper . build ( "downArrow" ) helper . moveDown ( 1 ) h…" at bounding box center [581, 226] width 226 height 253
click at [579, 348] on span "Run" at bounding box center [564, 343] width 46 height 12
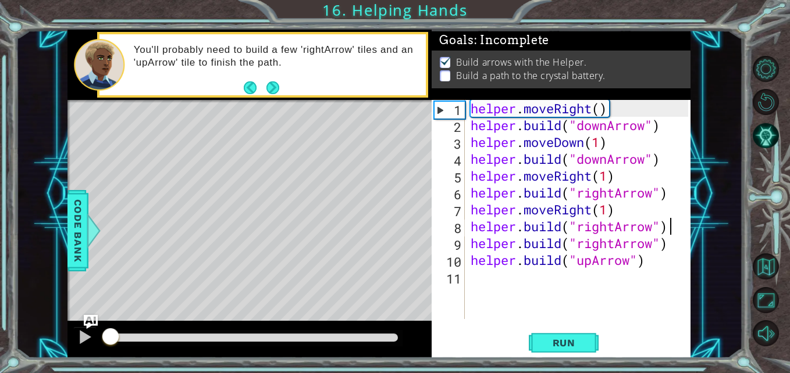
drag, startPoint x: 228, startPoint y: 344, endPoint x: 65, endPoint y: 336, distance: 163.7
click at [65, 336] on div "1 ההההההההההההההההההההההההההההההההההההההההההההההההההההההההההההההההההההההההההההה…" at bounding box center [379, 194] width 727 height 329
click at [608, 162] on div "helper . moveRight ( ) helper . build ( "downArrow" ) helper . moveDown ( 1 ) h…" at bounding box center [581, 226] width 226 height 253
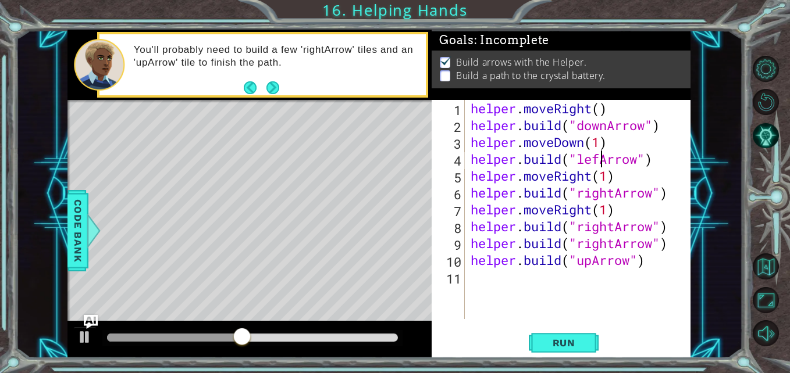
scroll to position [0, 6]
click at [579, 341] on span "Run" at bounding box center [564, 343] width 46 height 12
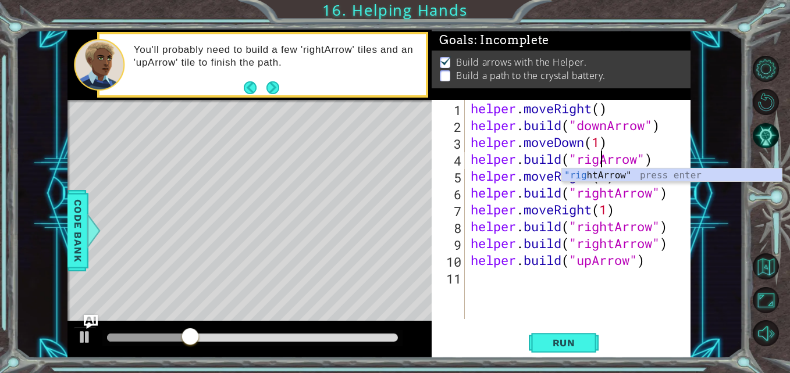
scroll to position [0, 7]
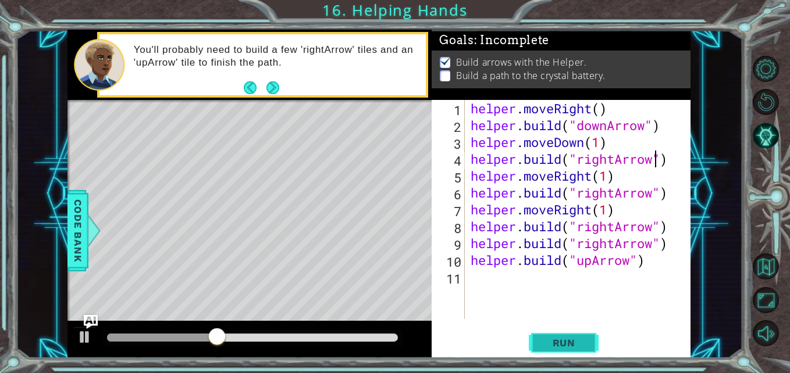
click at [590, 344] on button "Run" at bounding box center [564, 343] width 70 height 26
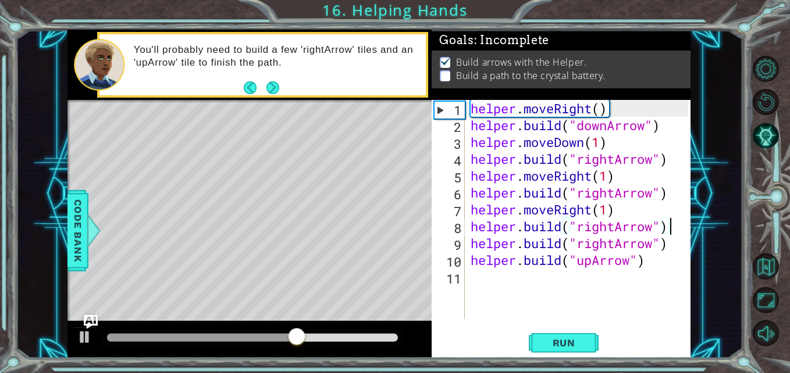
click at [669, 229] on div "helper . moveRight ( ) helper . build ( "downArrow" ) helper . moveDown ( 1 ) h…" at bounding box center [581, 226] width 226 height 253
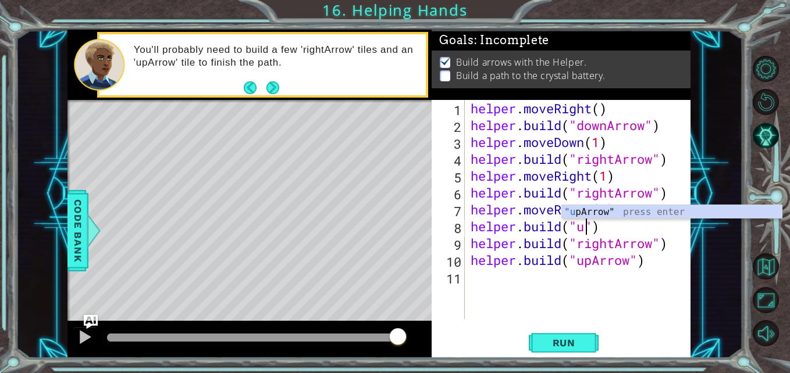
scroll to position [0, 6]
click at [665, 212] on div ""up Arrow" press enter" at bounding box center [672, 226] width 220 height 42
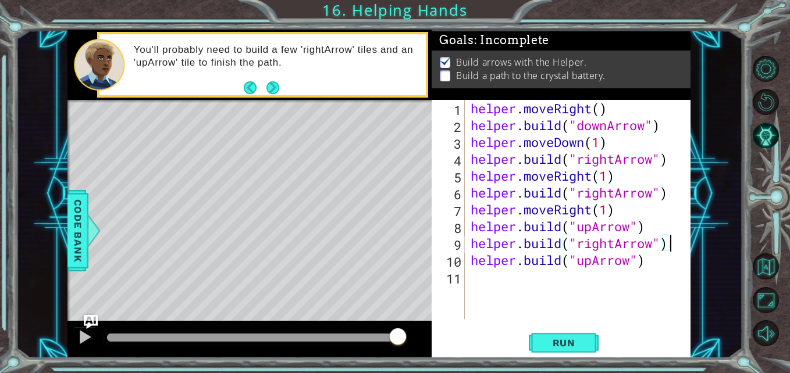
click at [667, 247] on div "helper . moveRight ( ) helper . build ( "downArrow" ) helper . moveDown ( 1 ) h…" at bounding box center [581, 226] width 226 height 253
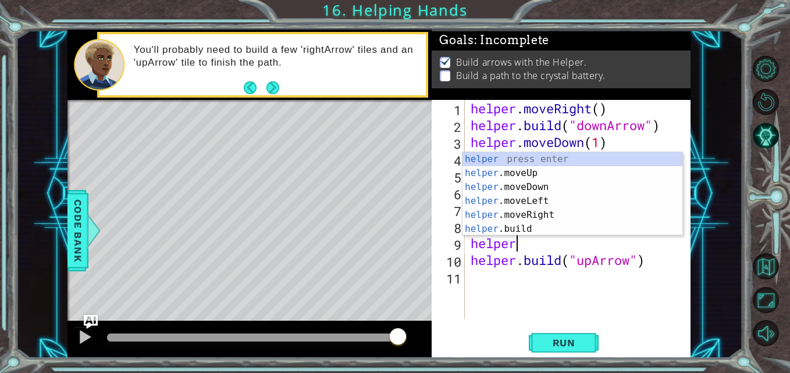
scroll to position [0, 0]
type textarea "h"
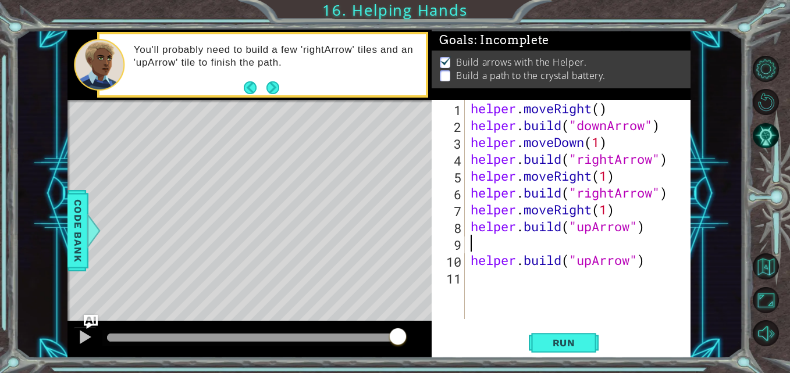
type textarea "[DOMAIN_NAME]("upArrow")"
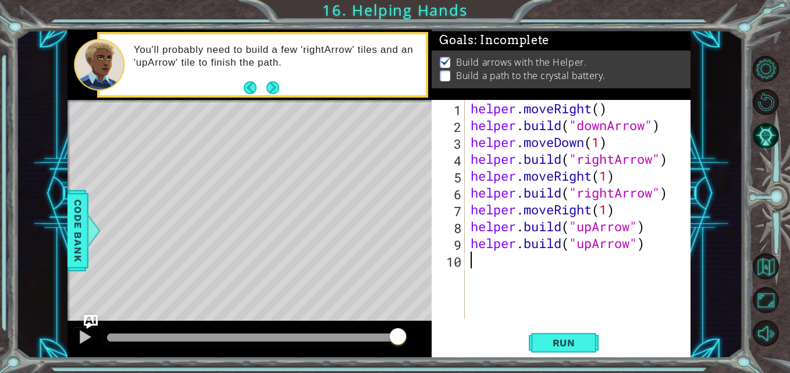
click at [649, 254] on div "helper . moveRight ( ) helper . build ( "downArrow" ) helper . moveDown ( 1 ) h…" at bounding box center [581, 226] width 226 height 253
click at [646, 245] on div "helper . moveRight ( ) helper . build ( "downArrow" ) helper . moveDown ( 1 ) h…" at bounding box center [581, 226] width 226 height 253
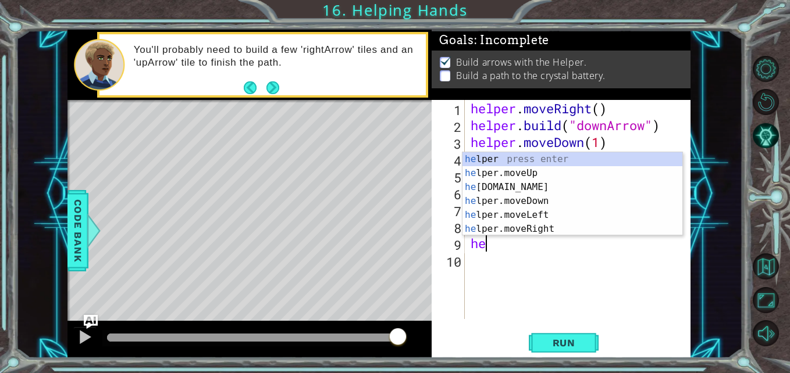
type textarea "h"
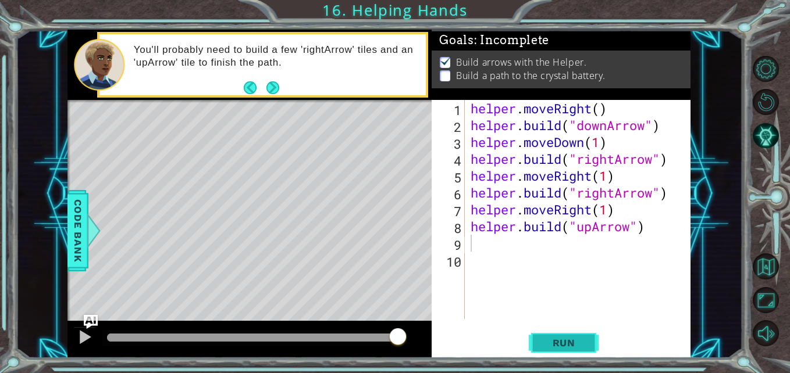
click at [578, 341] on span "Run" at bounding box center [564, 343] width 46 height 12
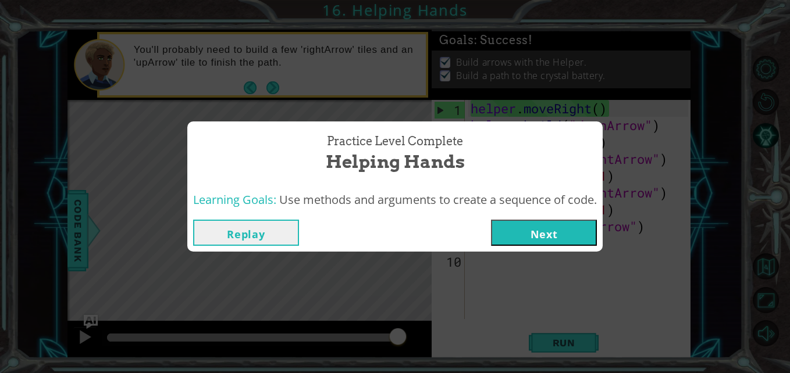
click at [546, 233] on button "Next" at bounding box center [544, 233] width 106 height 26
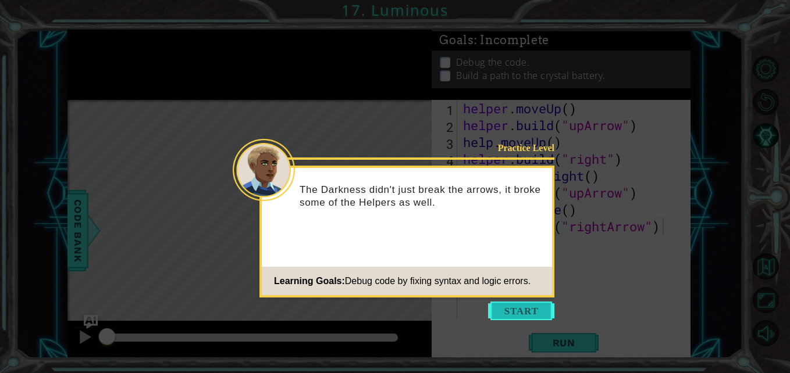
click at [524, 305] on button "Start" at bounding box center [521, 311] width 66 height 19
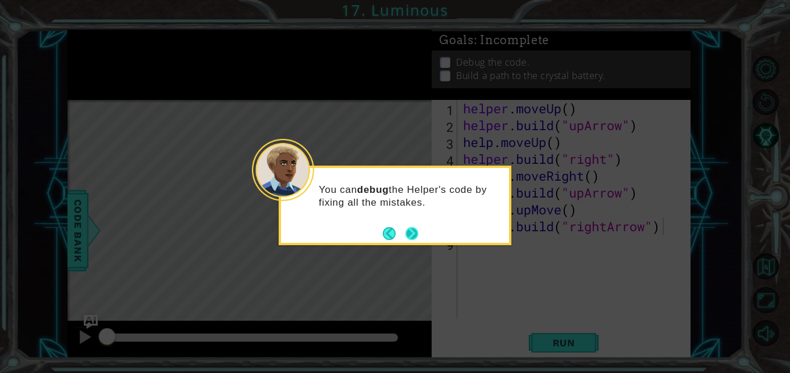
click at [414, 232] on button "Next" at bounding box center [411, 233] width 13 height 13
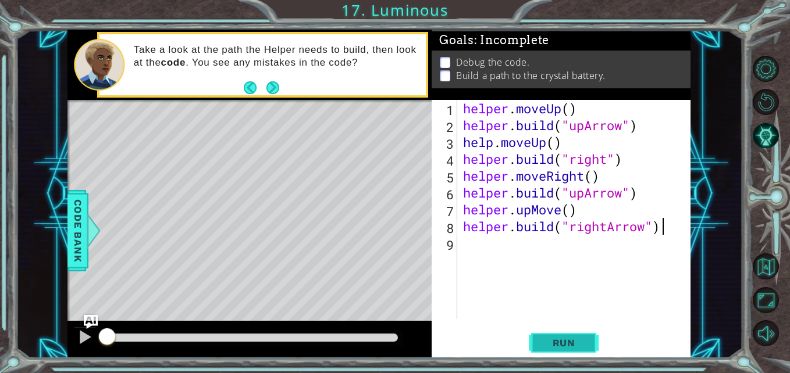
click at [567, 341] on span "Run" at bounding box center [564, 343] width 46 height 12
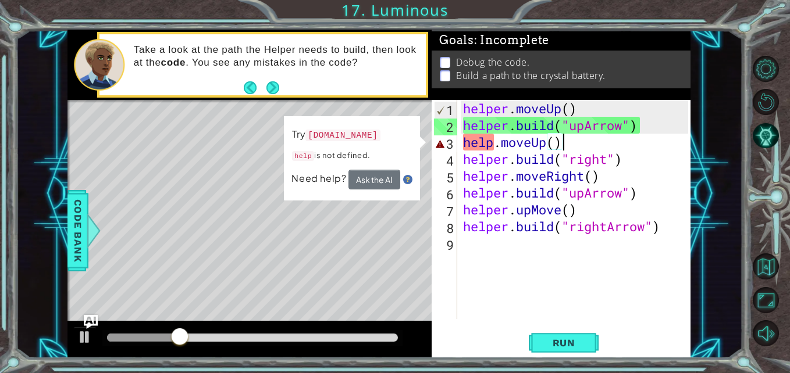
drag, startPoint x: 564, startPoint y: 145, endPoint x: 563, endPoint y: 139, distance: 6.5
click at [563, 139] on div "helper . moveUp ( ) helper . build ( "upArrow" ) help . moveUp ( ) helper . bui…" at bounding box center [577, 226] width 233 height 253
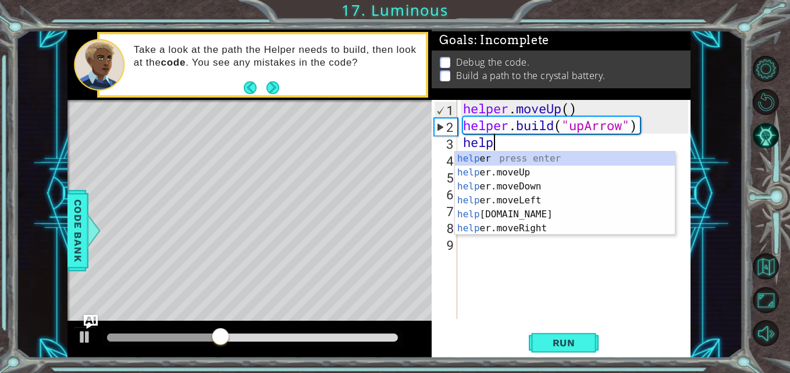
scroll to position [0, 2]
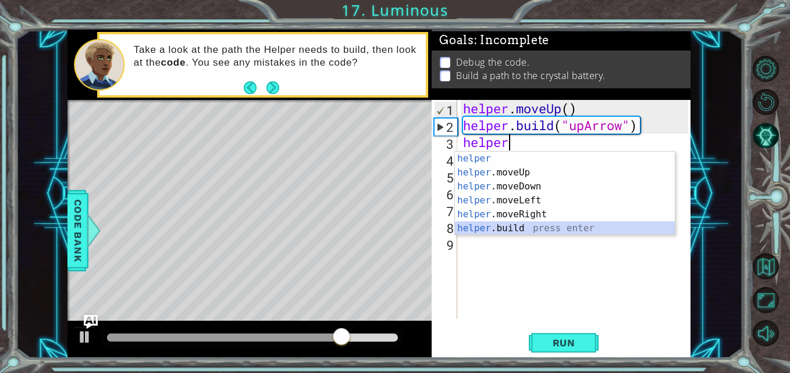
click at [517, 229] on div "helper press enter helper .moveUp press enter helper .moveDown press enter help…" at bounding box center [565, 208] width 220 height 112
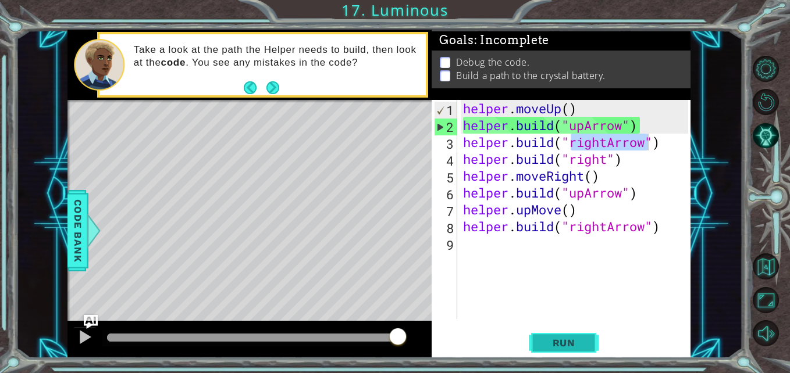
click at [562, 345] on span "Run" at bounding box center [564, 343] width 46 height 12
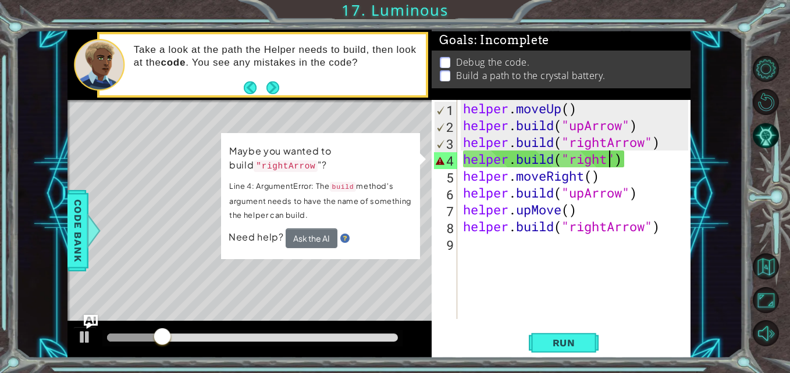
click at [608, 166] on div "helper . moveUp ( ) helper . build ( "upArrow" ) helper . build ( "rightArrow" …" at bounding box center [577, 226] width 233 height 253
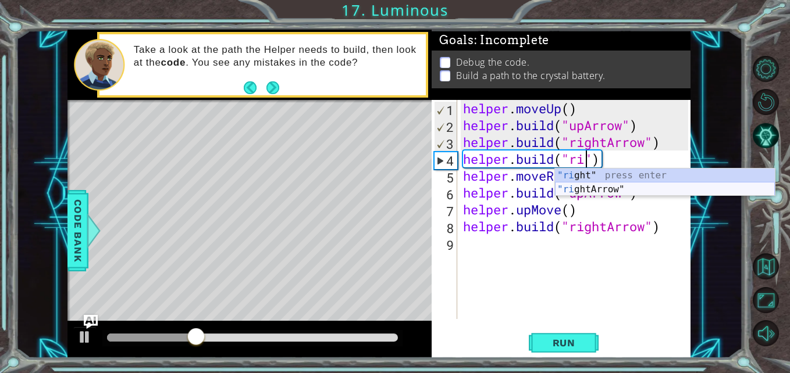
click at [615, 190] on div ""ri ght" press enter "ri ghtArrow" press enter" at bounding box center [665, 197] width 220 height 56
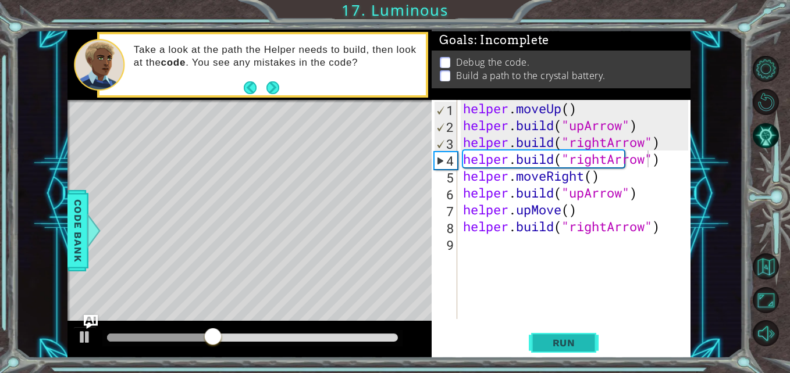
click at [571, 348] on span "Run" at bounding box center [564, 343] width 46 height 12
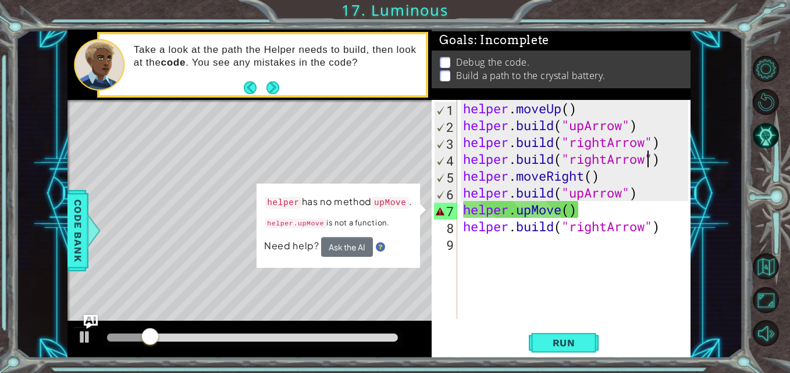
click at [578, 218] on div "helper . moveUp ( ) helper . build ( "upArrow" ) helper . build ( "rightArrow" …" at bounding box center [577, 226] width 233 height 253
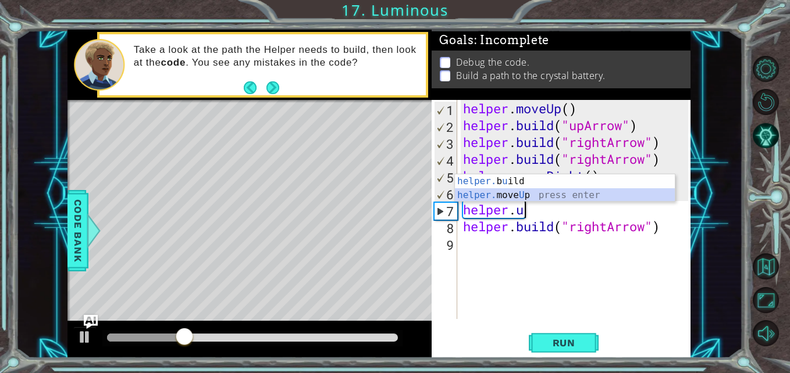
click at [522, 196] on div "helper. b u ild press enter helper. move U p press enter" at bounding box center [565, 203] width 220 height 56
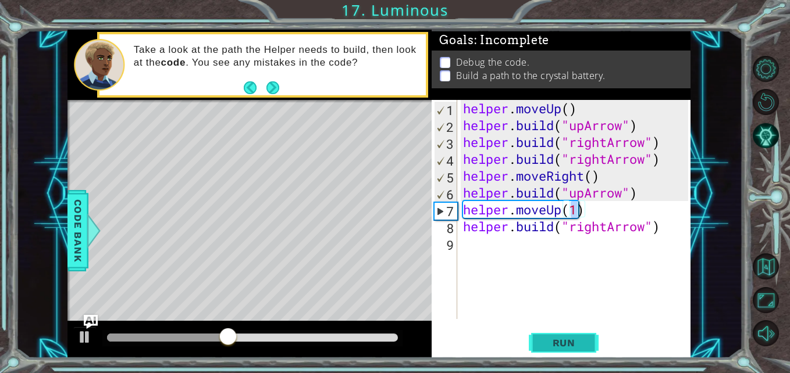
click at [583, 343] on span "Run" at bounding box center [564, 343] width 46 height 12
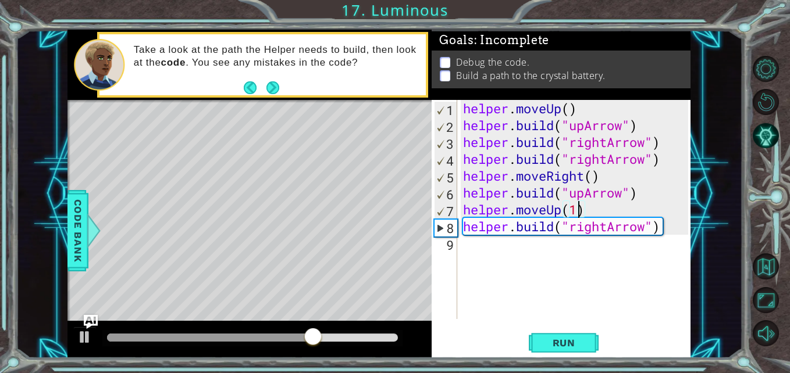
click at [663, 147] on div "helper . moveUp ( ) helper . build ( "upArrow" ) helper . build ( "rightArrow" …" at bounding box center [577, 226] width 233 height 253
type textarea "[DOMAIN_NAME]("rightArrow")"
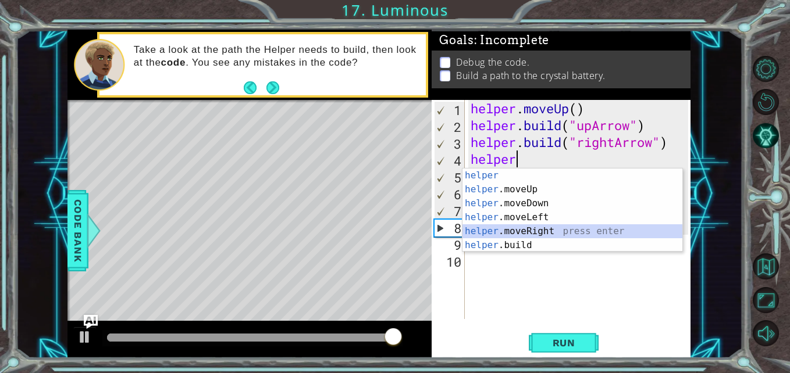
click at [546, 226] on div "helper press enter helper .moveUp press enter helper .moveDown press enter help…" at bounding box center [572, 225] width 220 height 112
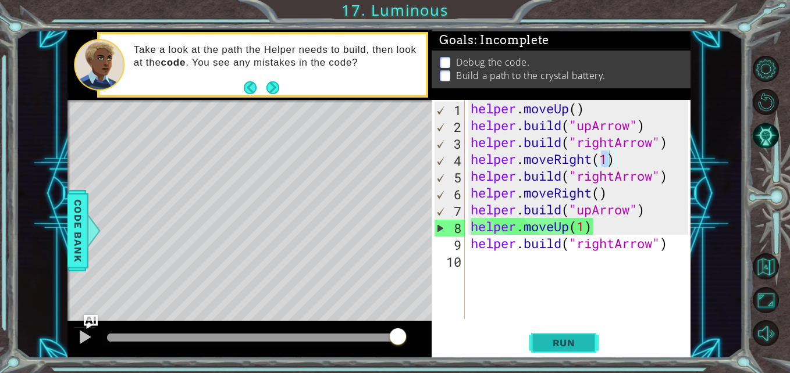
click at [571, 353] on button "Run" at bounding box center [564, 343] width 70 height 26
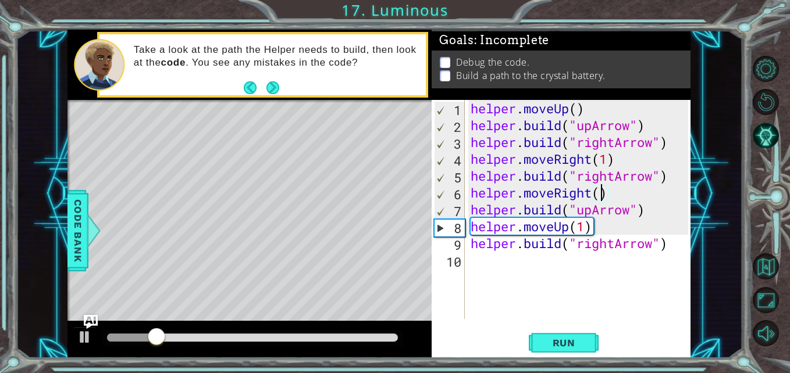
click at [601, 195] on div "helper . moveUp ( ) helper . build ( "upArrow" ) helper . build ( "rightArrow" …" at bounding box center [581, 226] width 226 height 253
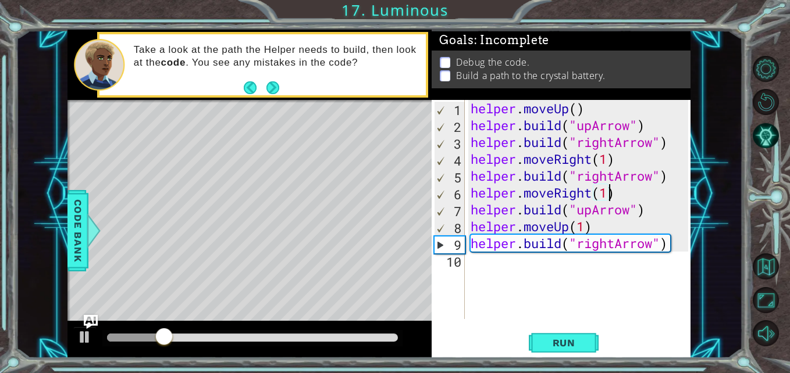
scroll to position [0, 6]
click at [568, 332] on button "Run" at bounding box center [564, 343] width 70 height 26
click at [645, 134] on div "helper . moveUp ( ) helper . build ( "upArrow" ) helper . build ( "rightArrow" …" at bounding box center [581, 226] width 226 height 253
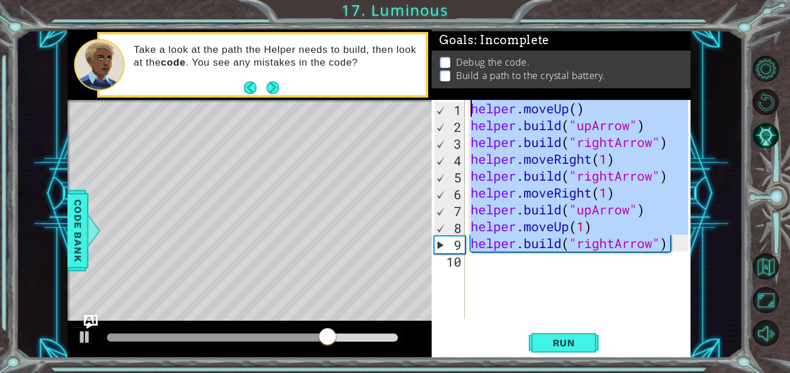
drag, startPoint x: 670, startPoint y: 249, endPoint x: 464, endPoint y: 93, distance: 258.3
click at [464, 93] on div "Goals : Incomplete Debug the code. Build a path to the crystal battery. [DOMAIN…" at bounding box center [561, 194] width 259 height 329
type textarea "helper.moveUp() [DOMAIN_NAME]("upArrow")"
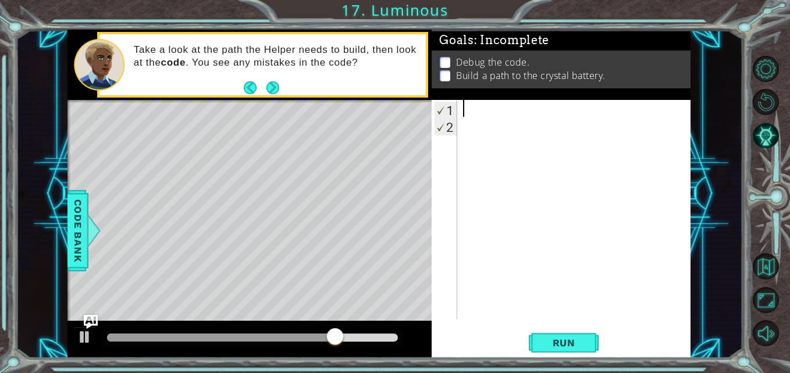
scroll to position [0, 0]
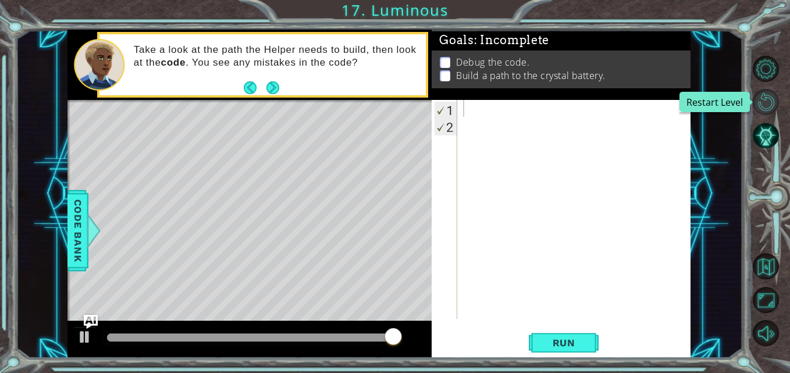
click at [764, 101] on button "Restart Level" at bounding box center [766, 102] width 26 height 26
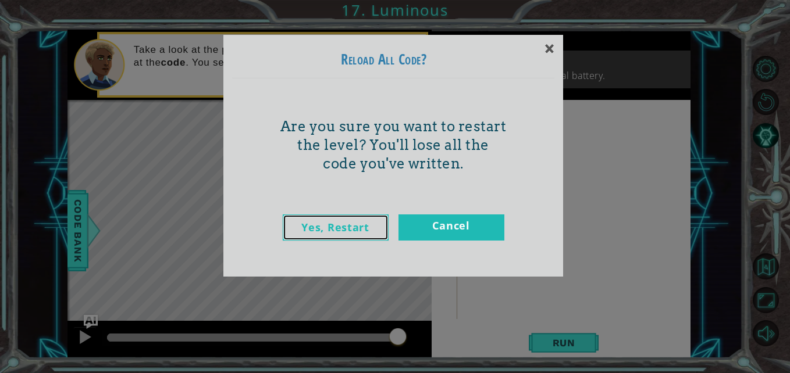
click at [359, 228] on link "Yes, Restart" at bounding box center [336, 228] width 106 height 26
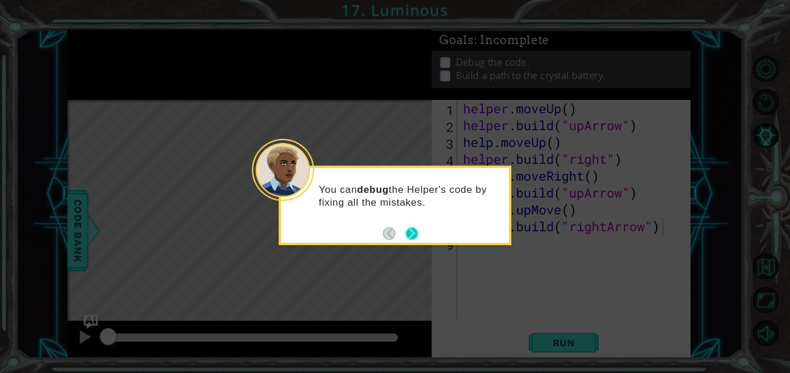
click at [409, 230] on button "Next" at bounding box center [411, 233] width 13 height 13
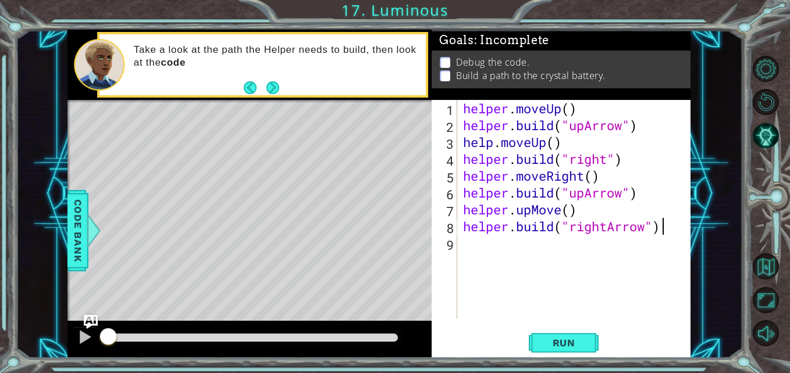
click at [493, 149] on div "helper . moveUp ( ) helper . build ( "upArrow" ) help . moveUp ( ) helper . bui…" at bounding box center [577, 226] width 233 height 253
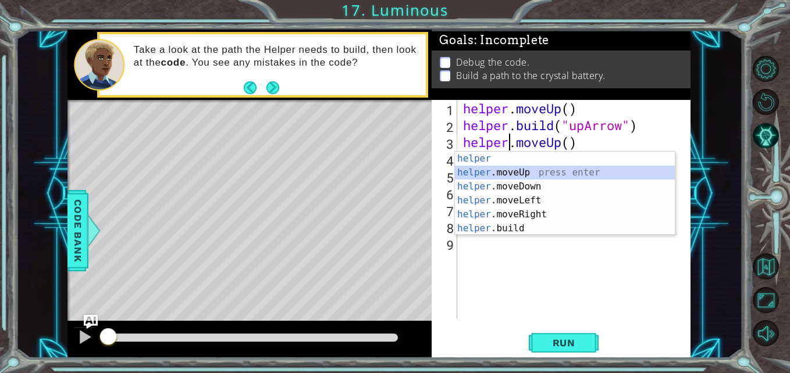
click at [520, 174] on div "helper press enter helper .moveUp press enter helper .moveDown press enter help…" at bounding box center [565, 208] width 220 height 112
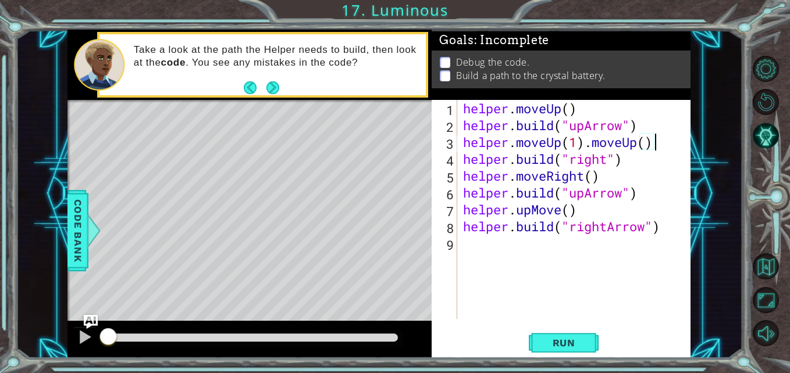
click at [657, 149] on div "helper . moveUp ( ) helper . build ( "upArrow" ) helper . moveUp ( 1 ) . moveUp…" at bounding box center [577, 226] width 233 height 253
click at [608, 166] on div "helper . moveUp ( ) helper . build ( "upArrow" ) helper . moveUp ( 1 ) helper .…" at bounding box center [577, 226] width 233 height 253
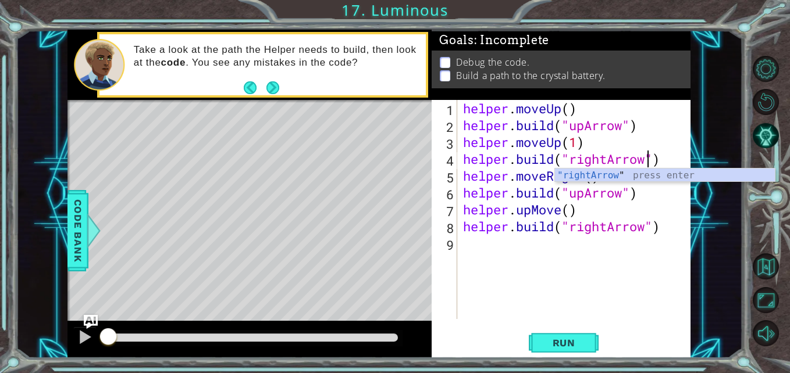
scroll to position [0, 9]
click at [645, 176] on div ""rightArrow " press enter" at bounding box center [665, 190] width 220 height 42
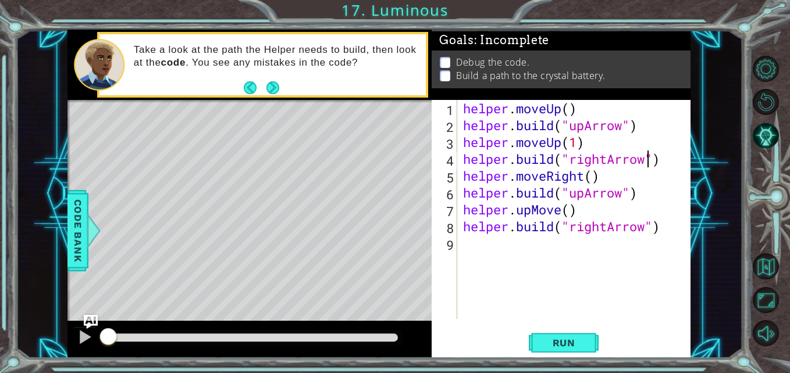
click at [572, 216] on div "helper . moveUp ( ) helper . build ( "upArrow" ) helper . moveUp ( 1 ) helper .…" at bounding box center [577, 226] width 233 height 253
click at [581, 349] on span "Run" at bounding box center [564, 343] width 46 height 12
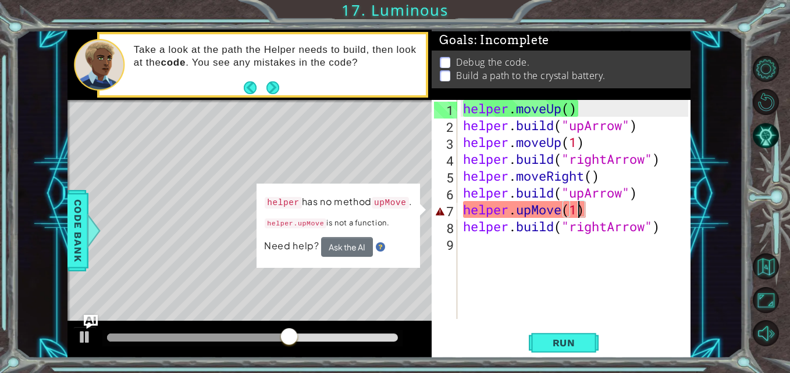
click at [562, 216] on div "helper . moveUp ( ) helper . build ( "upArrow" ) helper . moveUp ( 1 ) helper .…" at bounding box center [577, 226] width 233 height 253
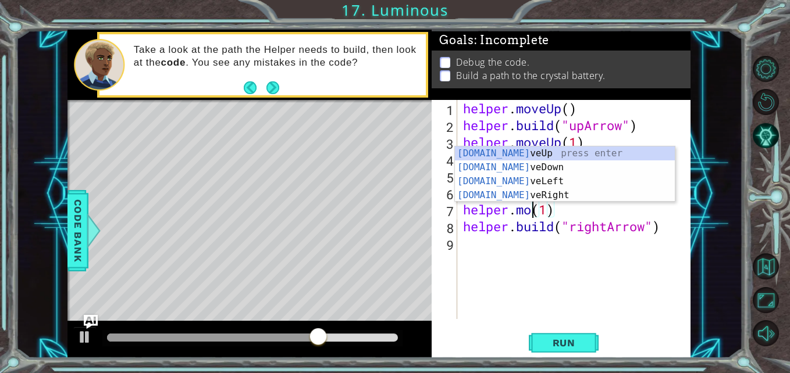
scroll to position [0, 4]
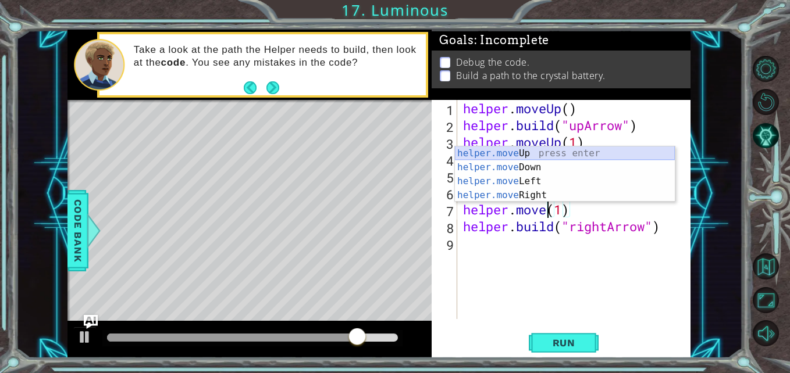
click at [543, 155] on div "helper.move Up press enter helper.move Down press enter helper.move Left press …" at bounding box center [565, 189] width 220 height 84
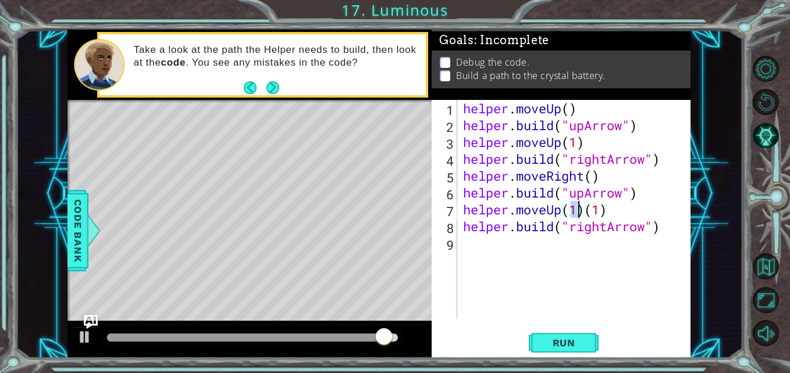
click at [607, 215] on div "helper . moveUp ( ) helper . build ( "upArrow" ) helper . moveUp ( 1 ) helper .…" at bounding box center [577, 226] width 233 height 253
type textarea "helper.moveUp(1)"
click at [566, 350] on button "Run" at bounding box center [564, 343] width 70 height 26
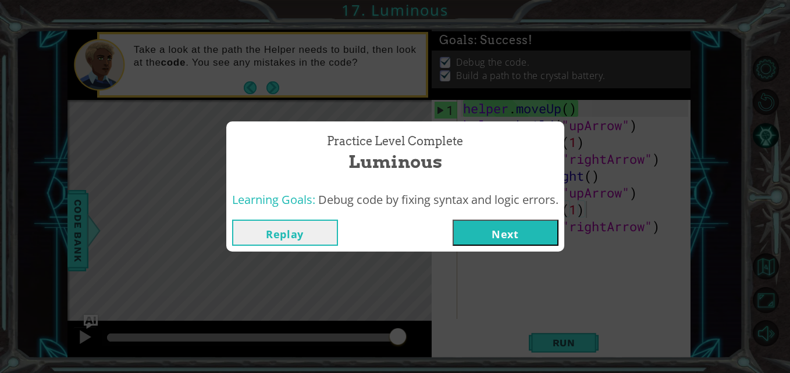
click at [528, 240] on button "Next" at bounding box center [506, 233] width 106 height 26
